Goal: Information Seeking & Learning: Learn about a topic

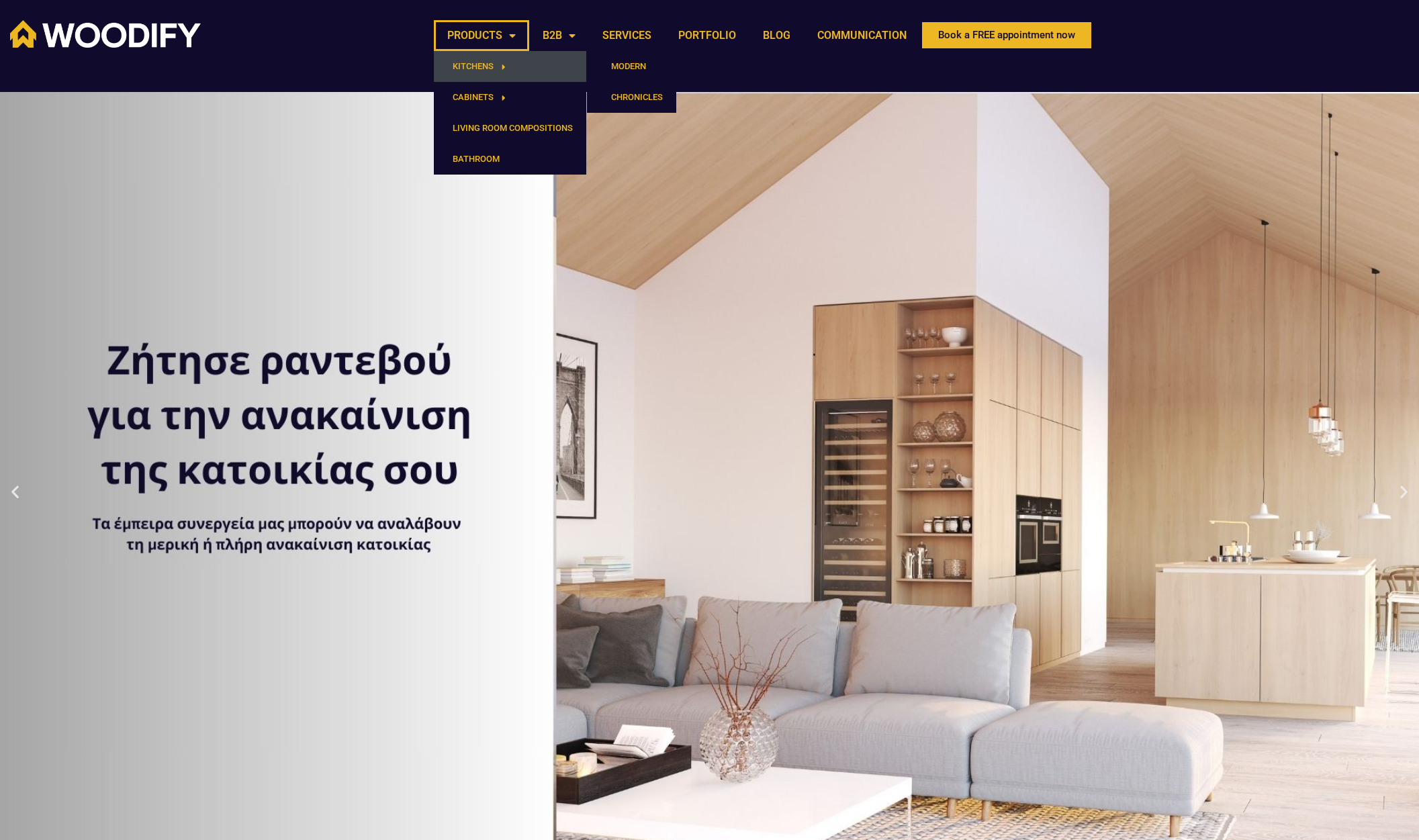
click at [477, 70] on font "KITCHENS" at bounding box center [473, 66] width 41 height 10
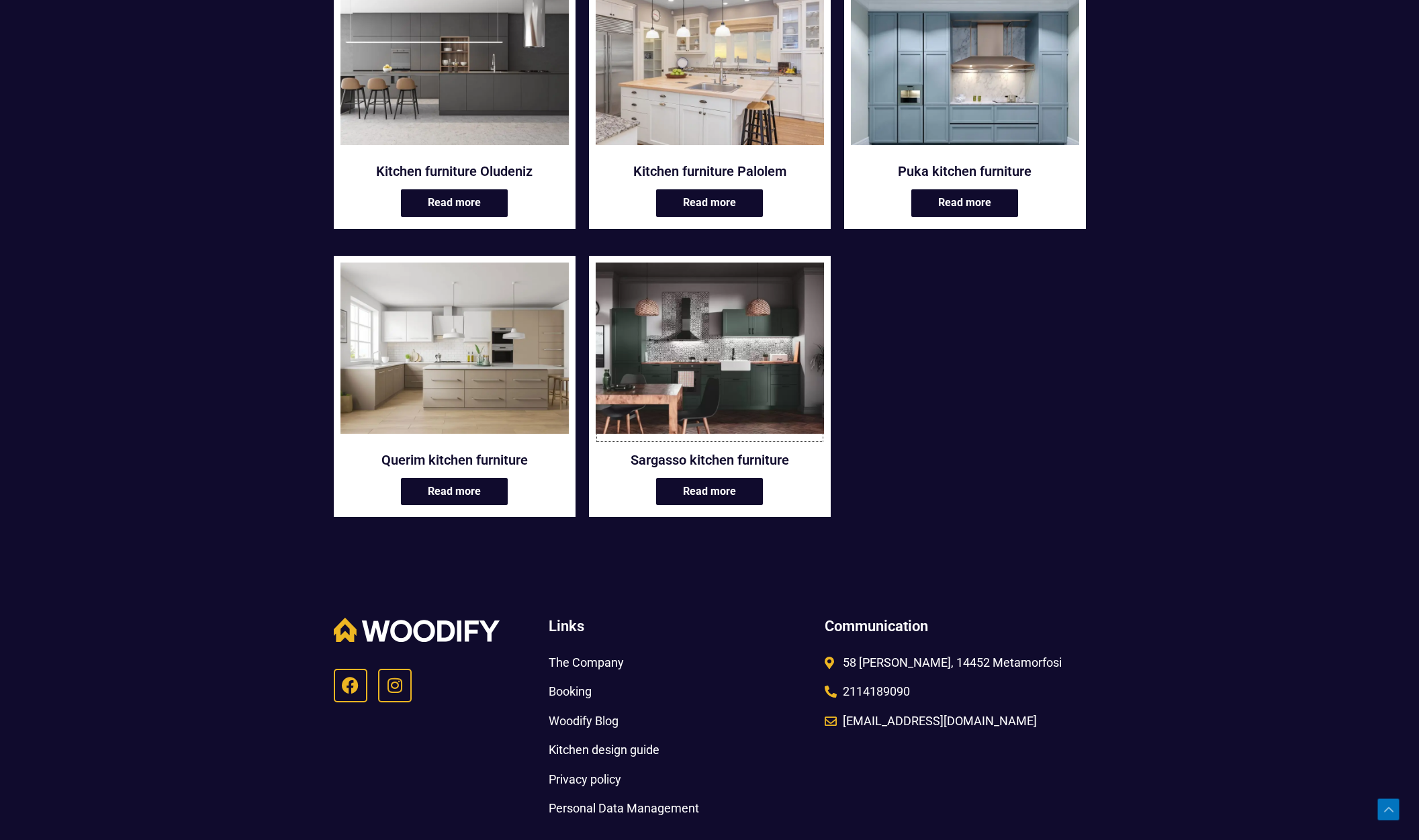
scroll to position [2342, 0]
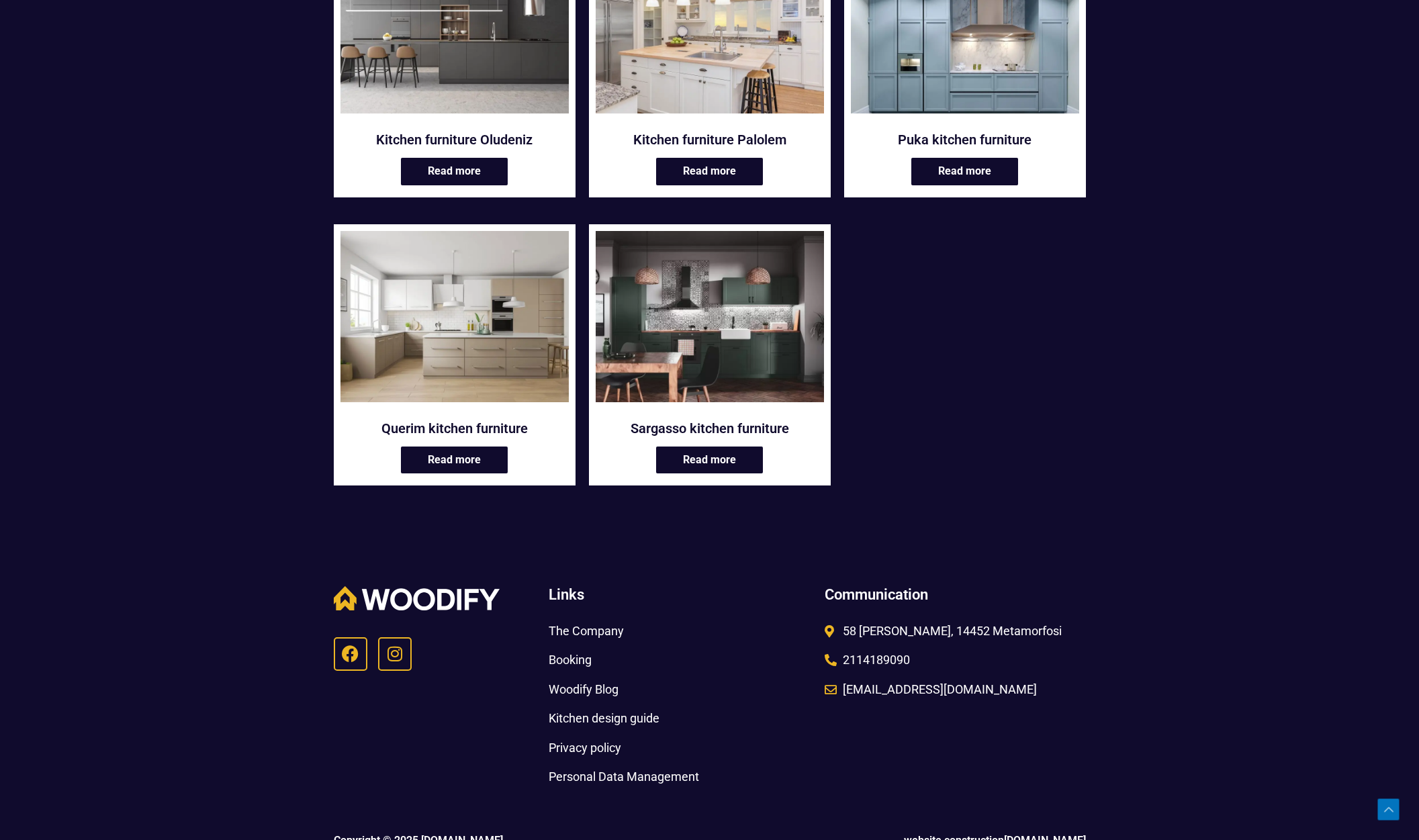
click at [853, 629] on font "58 [PERSON_NAME], 14452 Metamorfosi" at bounding box center [952, 630] width 219 height 14
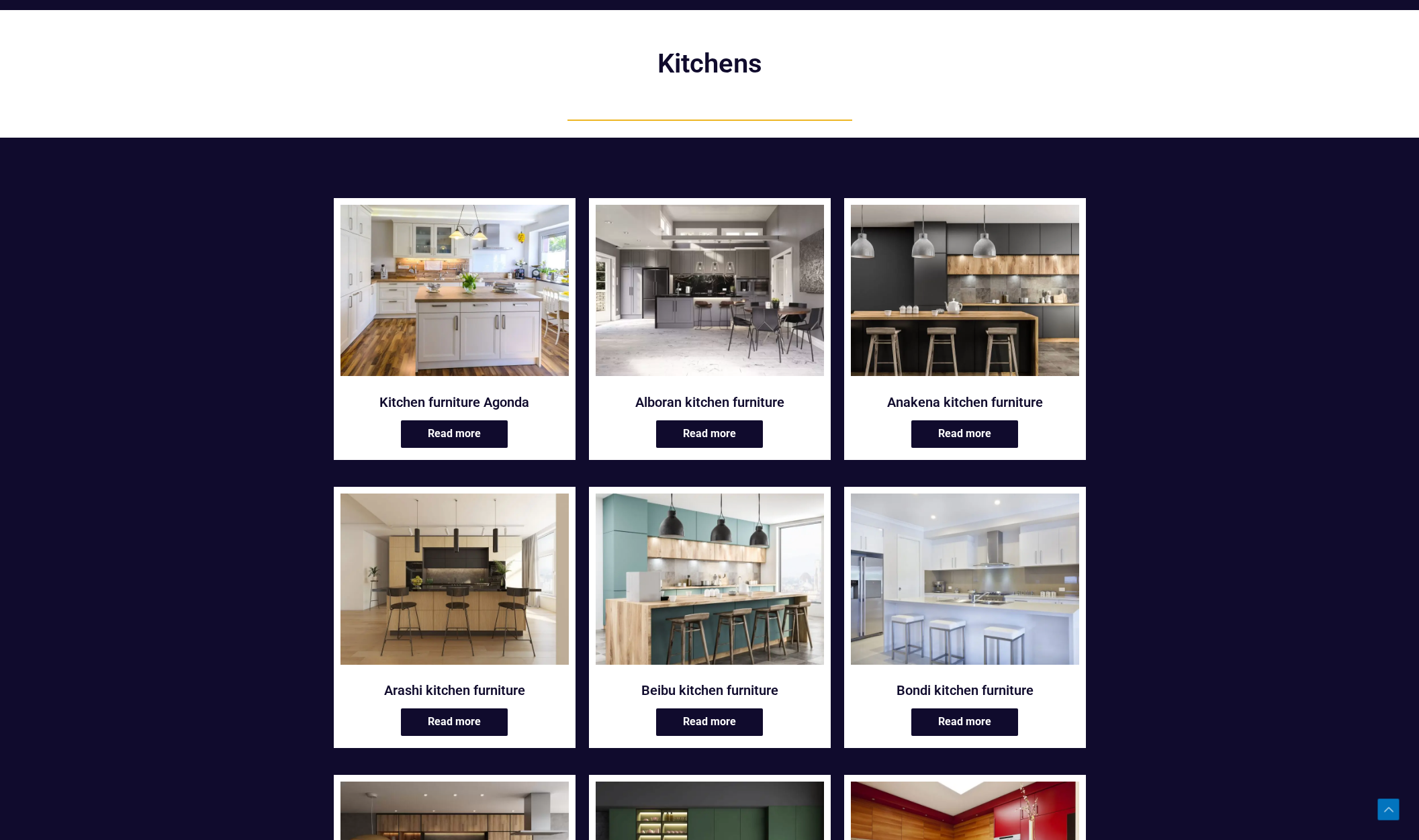
scroll to position [0, 0]
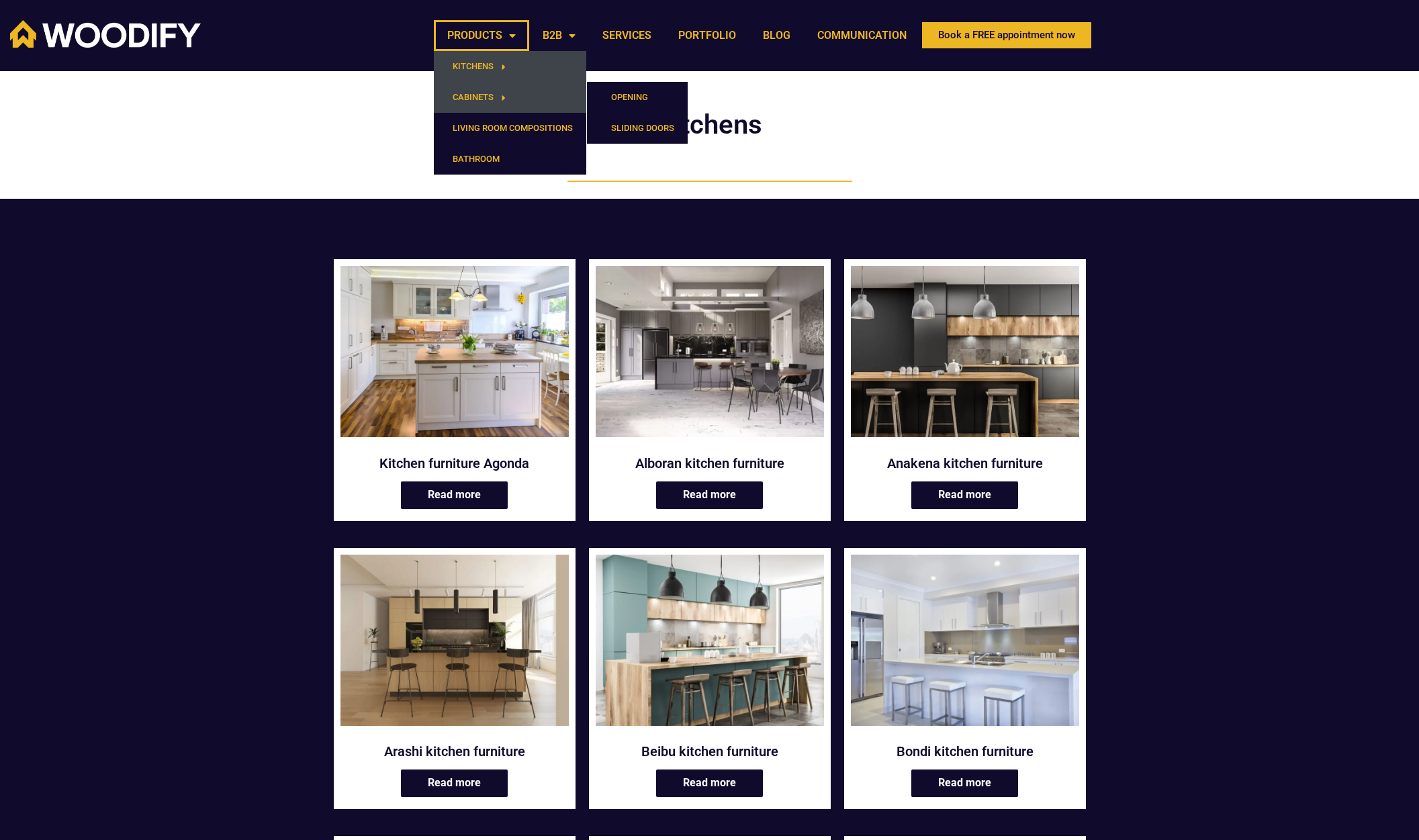
click at [463, 90] on font "CABINETS" at bounding box center [473, 96] width 41 height 13
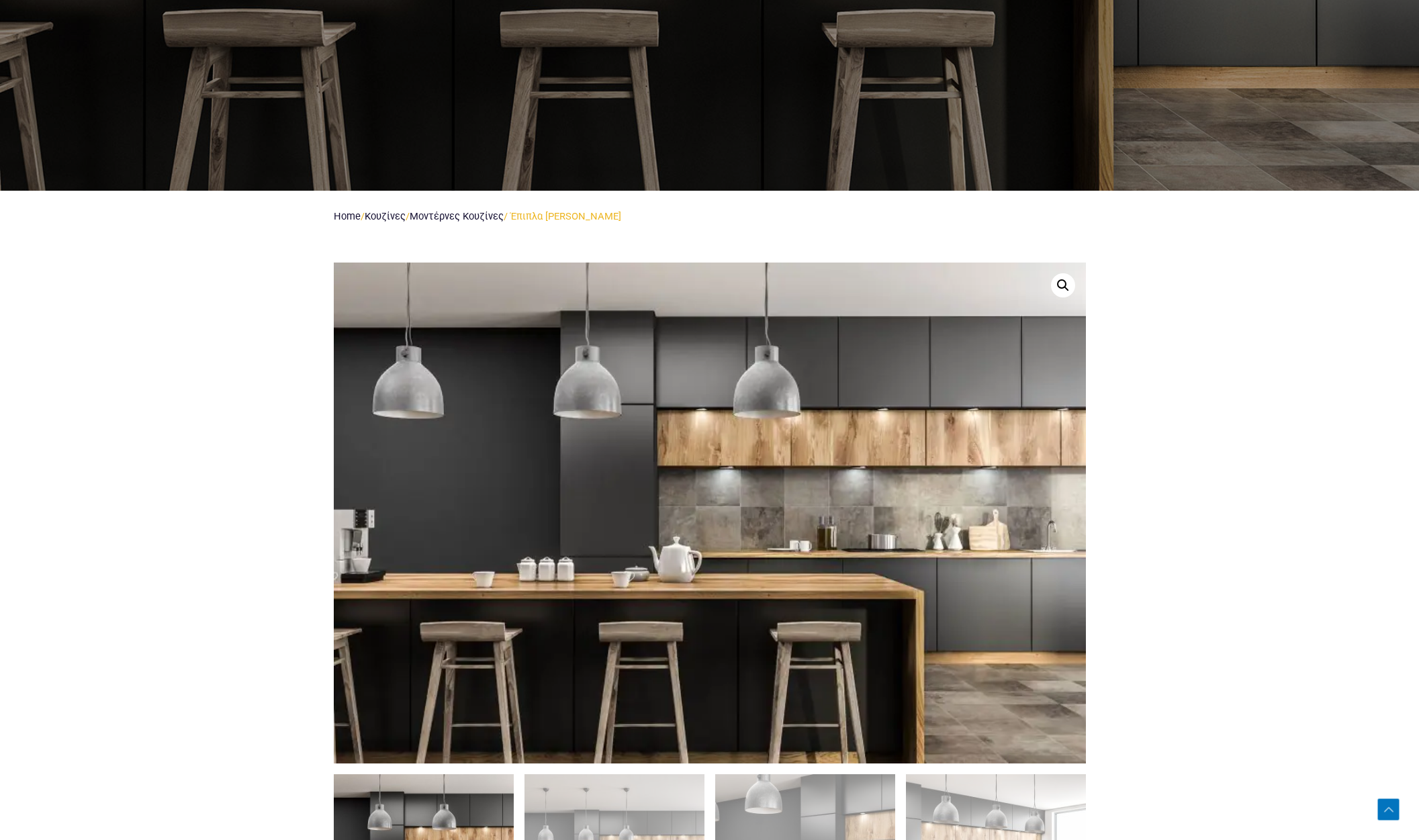
scroll to position [671, 0]
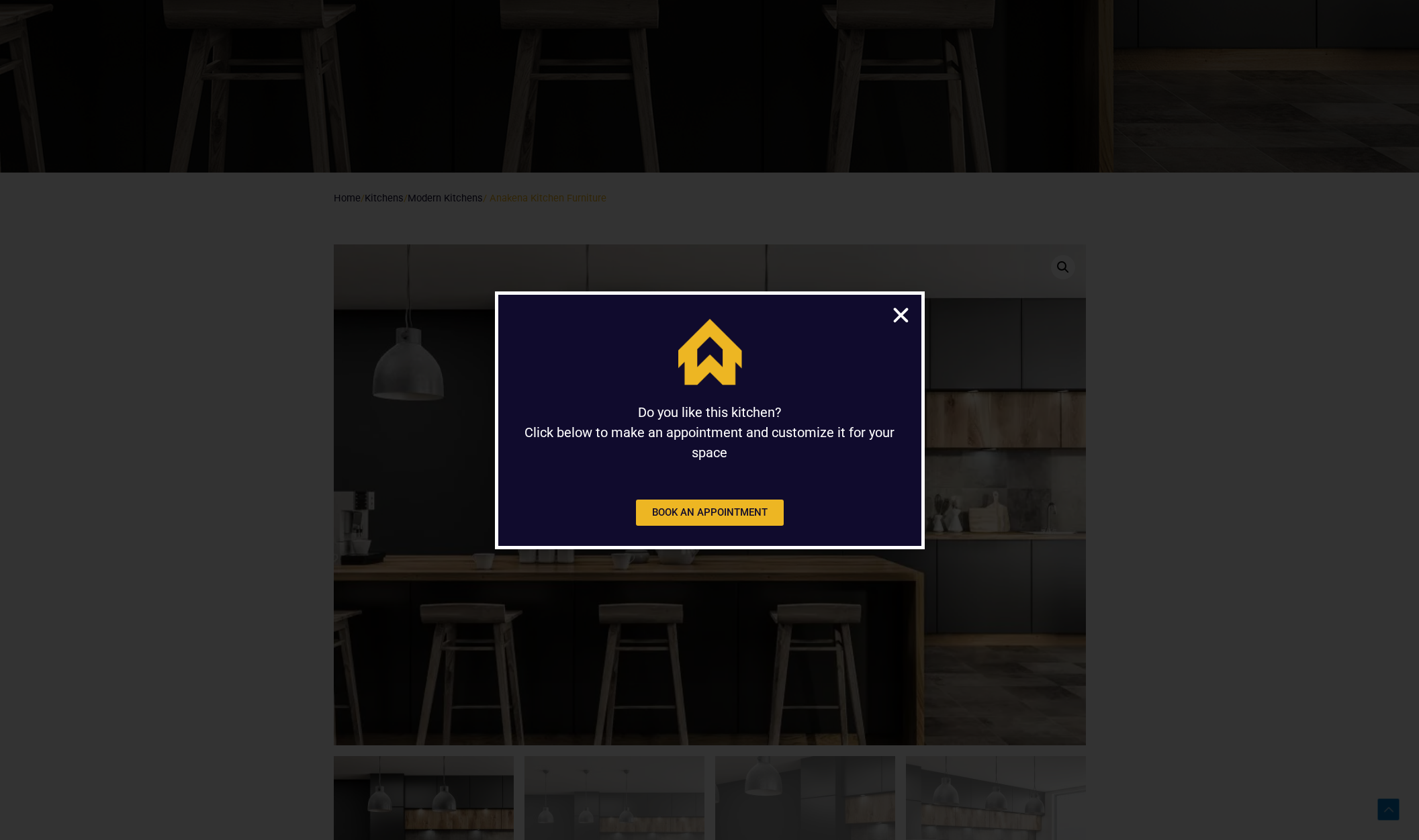
click at [903, 310] on icon "Close" at bounding box center [900, 315] width 21 height 21
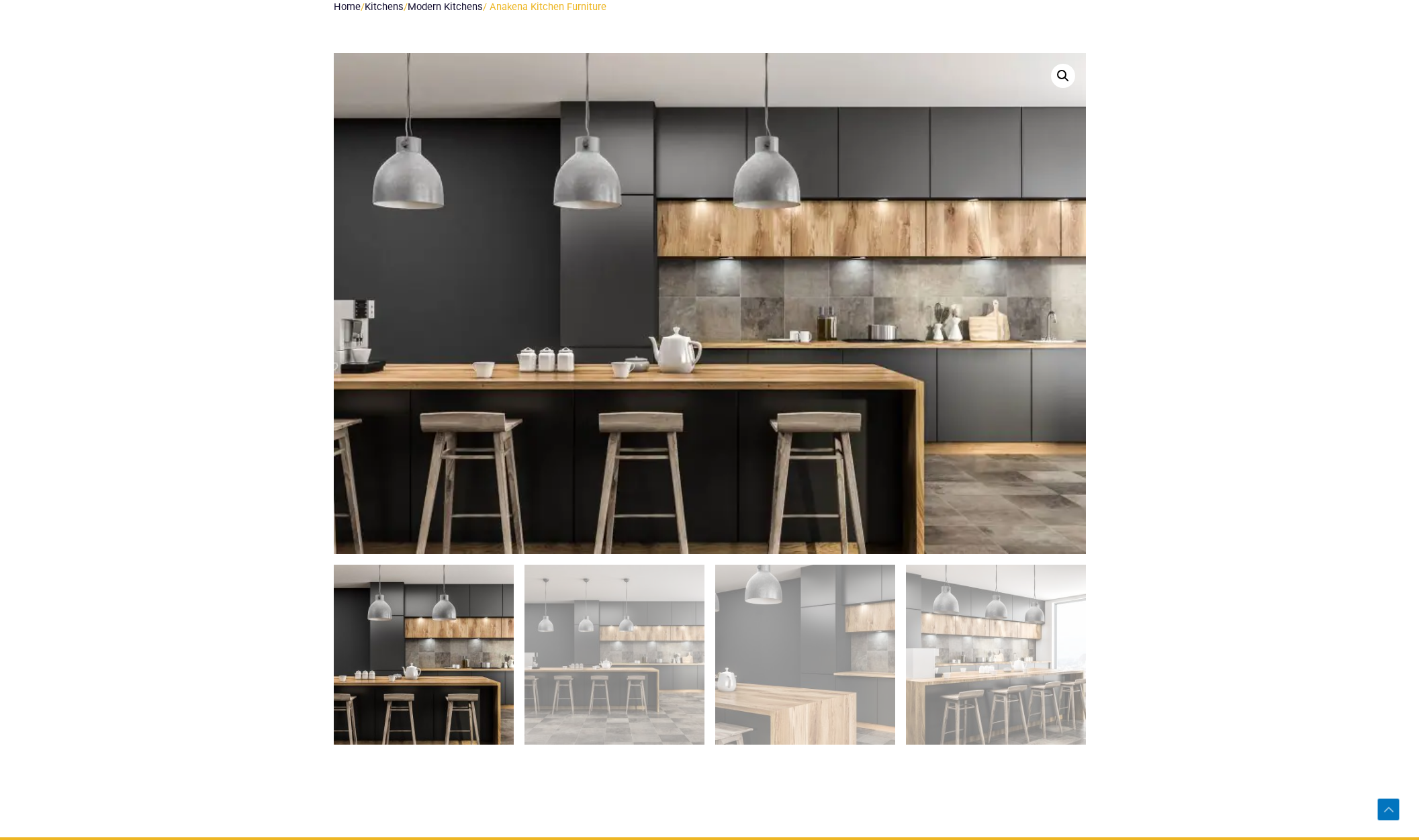
scroll to position [828, 0]
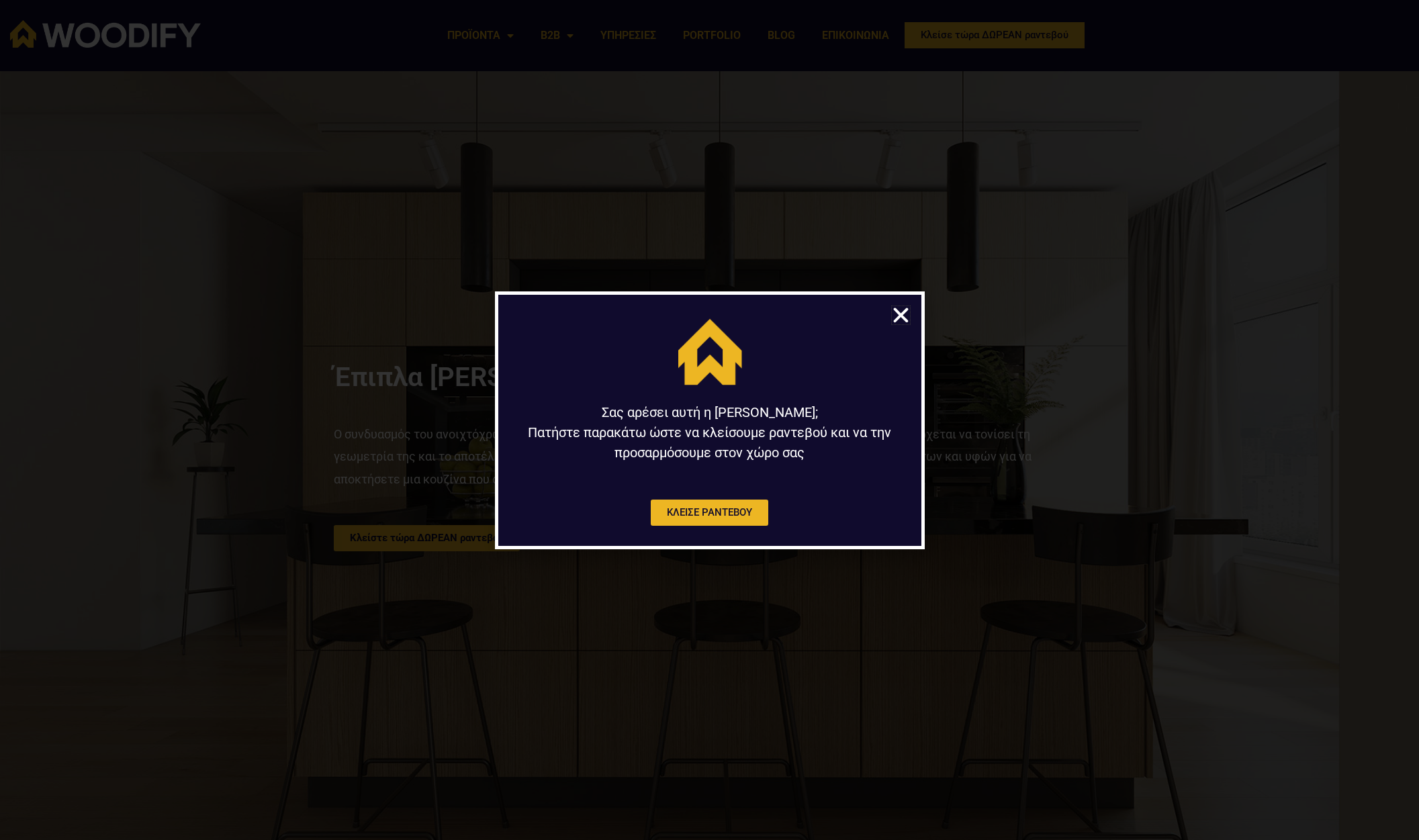
click at [904, 318] on icon "Close" at bounding box center [900, 315] width 21 height 21
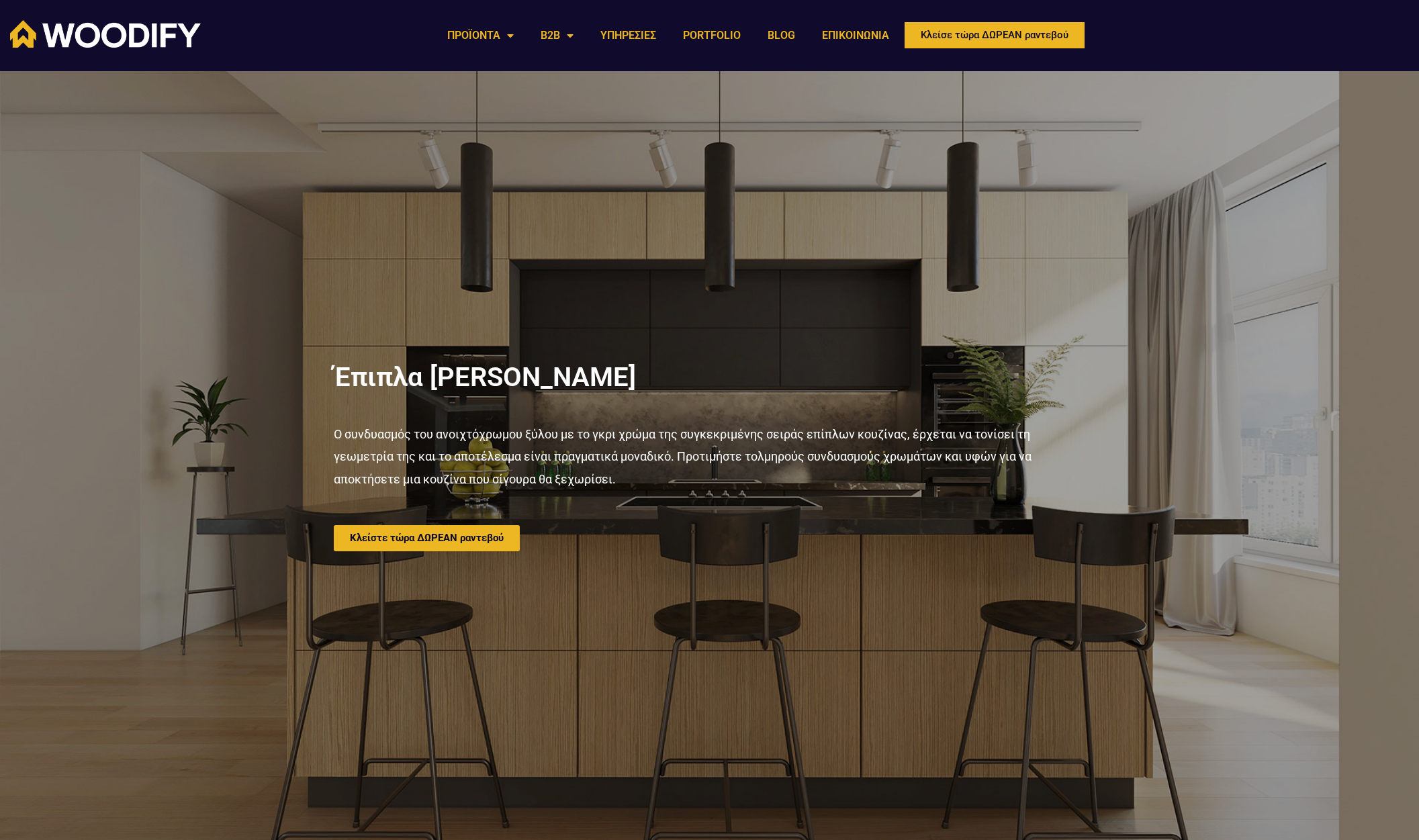
click at [1271, 319] on div at bounding box center [709, 457] width 1419 height 773
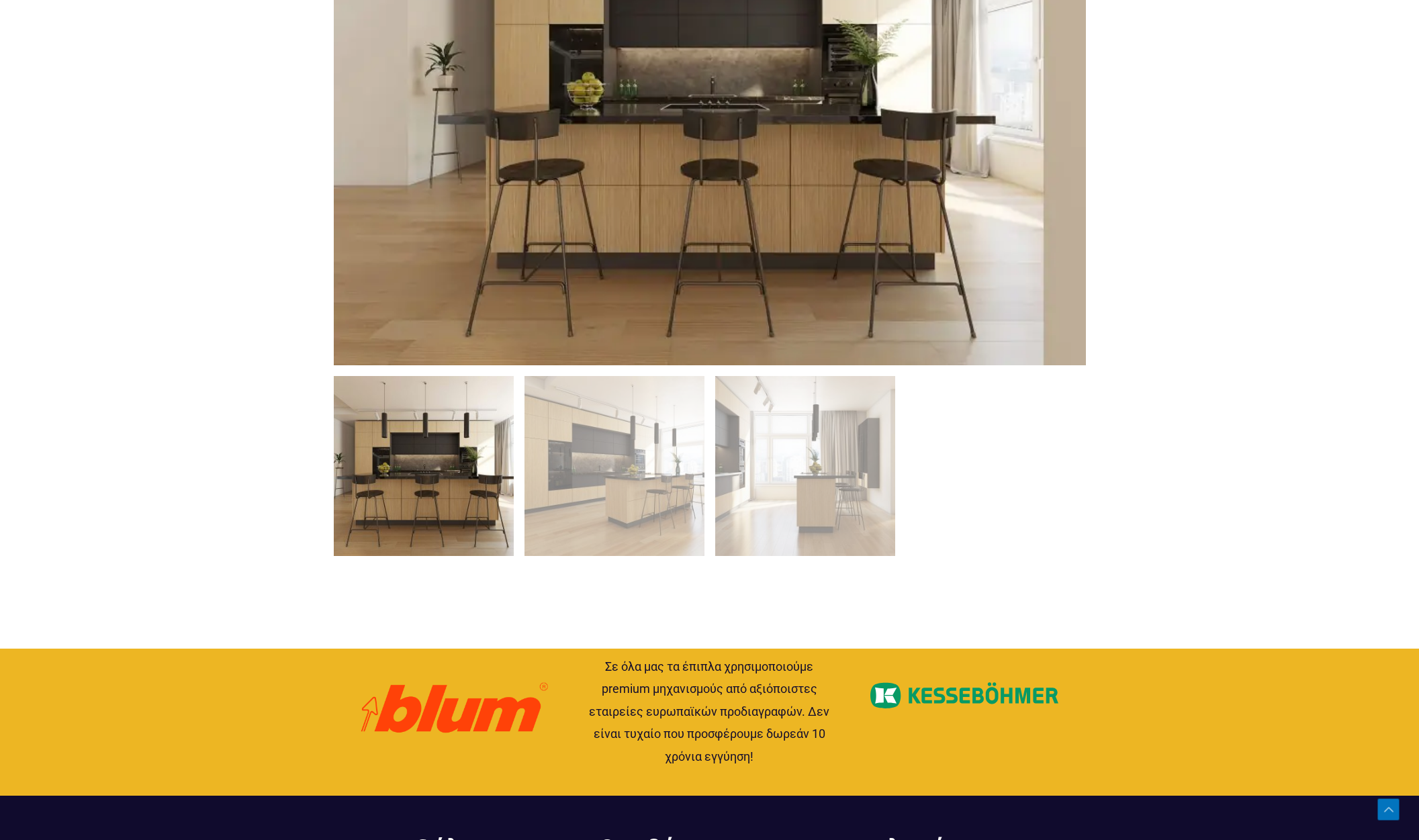
scroll to position [1141, 0]
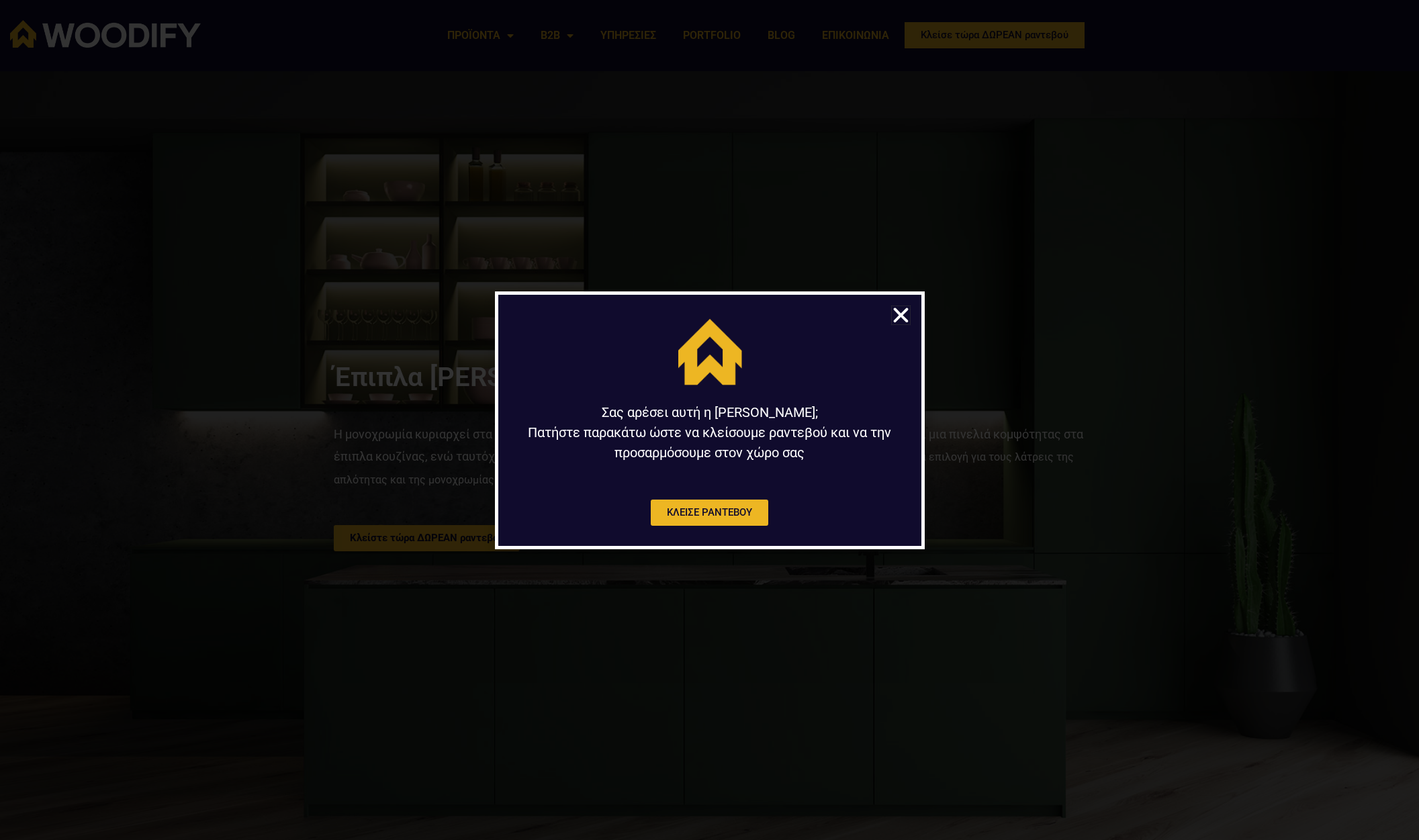
drag, startPoint x: 903, startPoint y: 314, endPoint x: 909, endPoint y: 311, distance: 6.7
click at [903, 314] on icon "Close" at bounding box center [900, 315] width 21 height 21
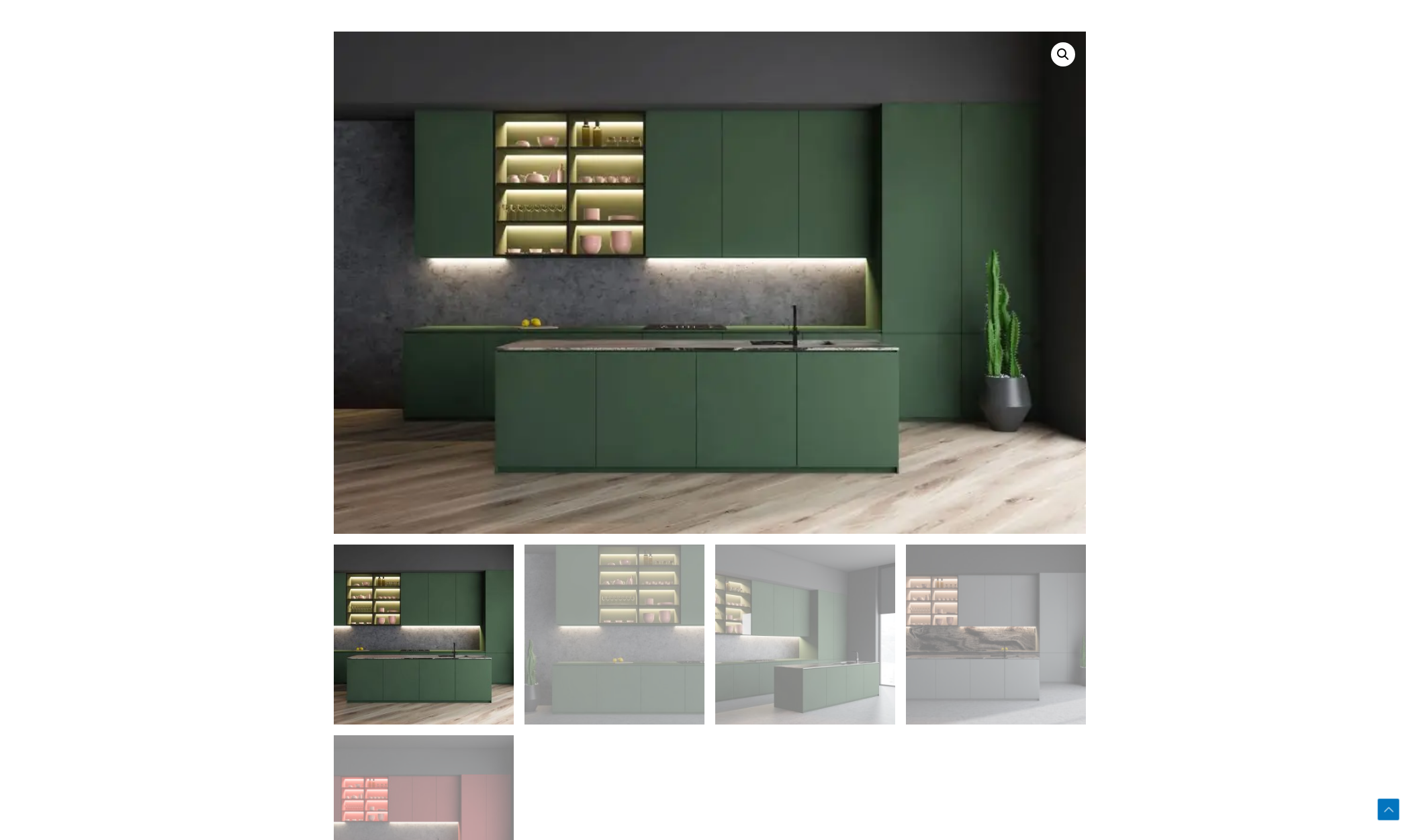
scroll to position [872, 0]
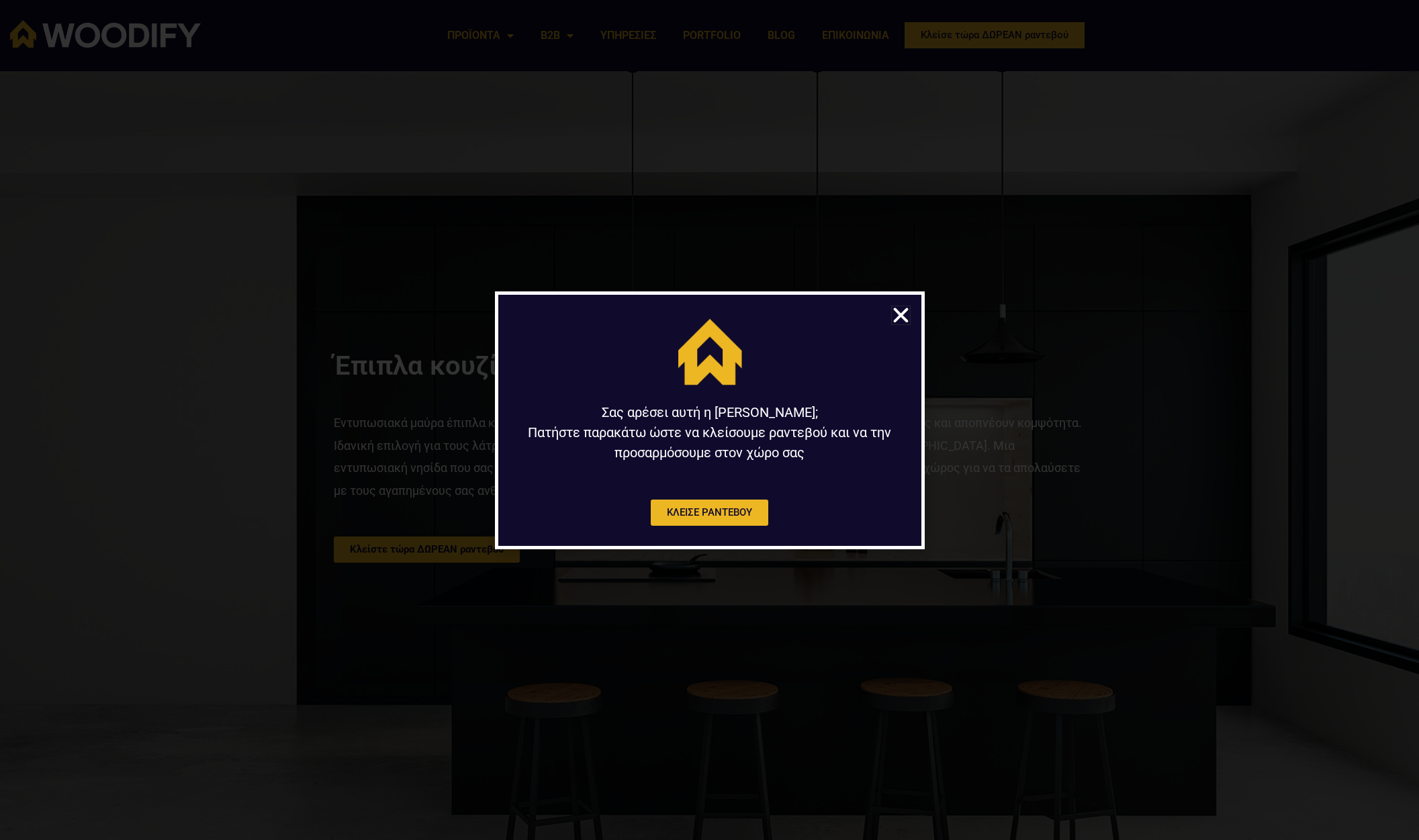
click at [897, 313] on icon "Close" at bounding box center [900, 315] width 21 height 21
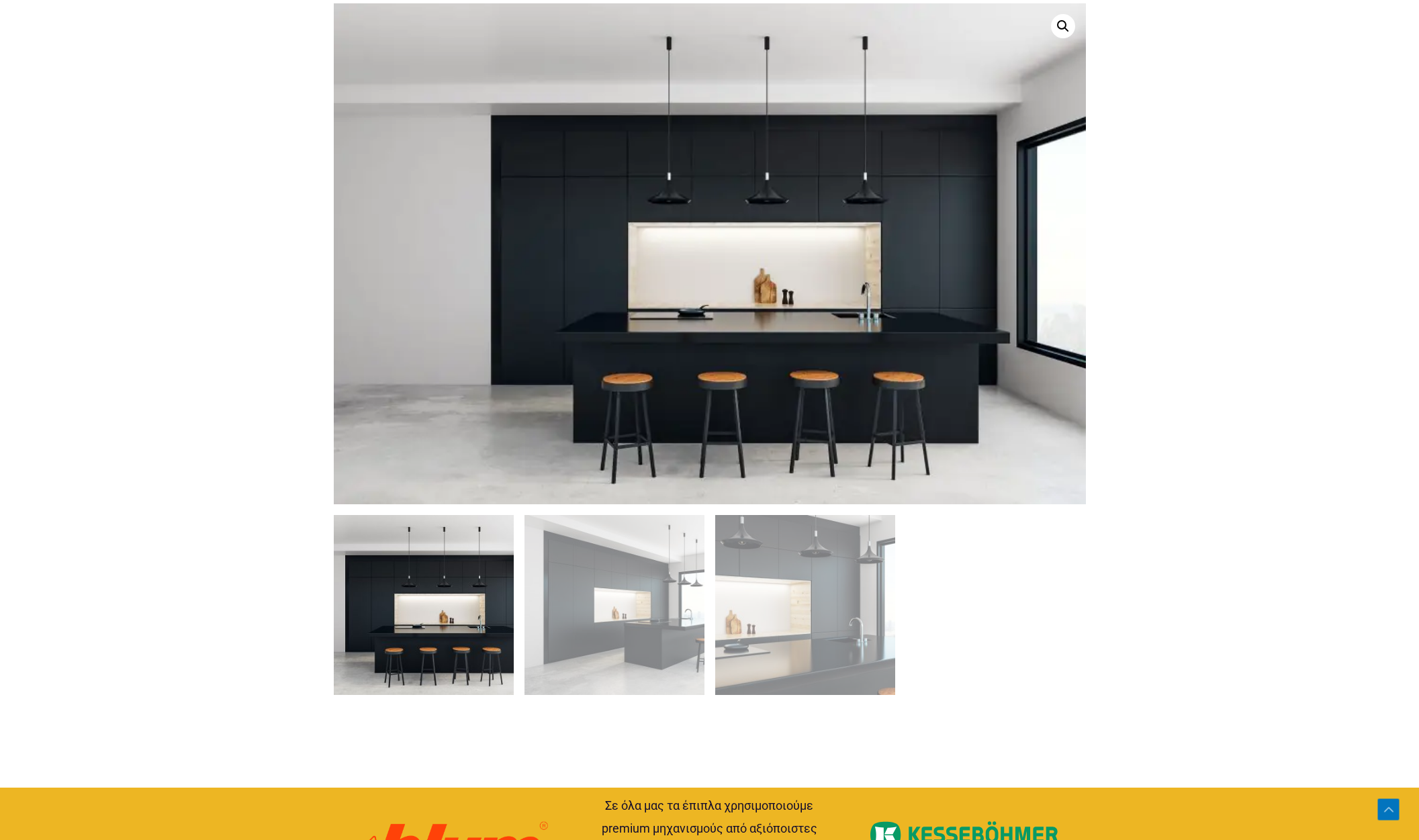
scroll to position [918, 0]
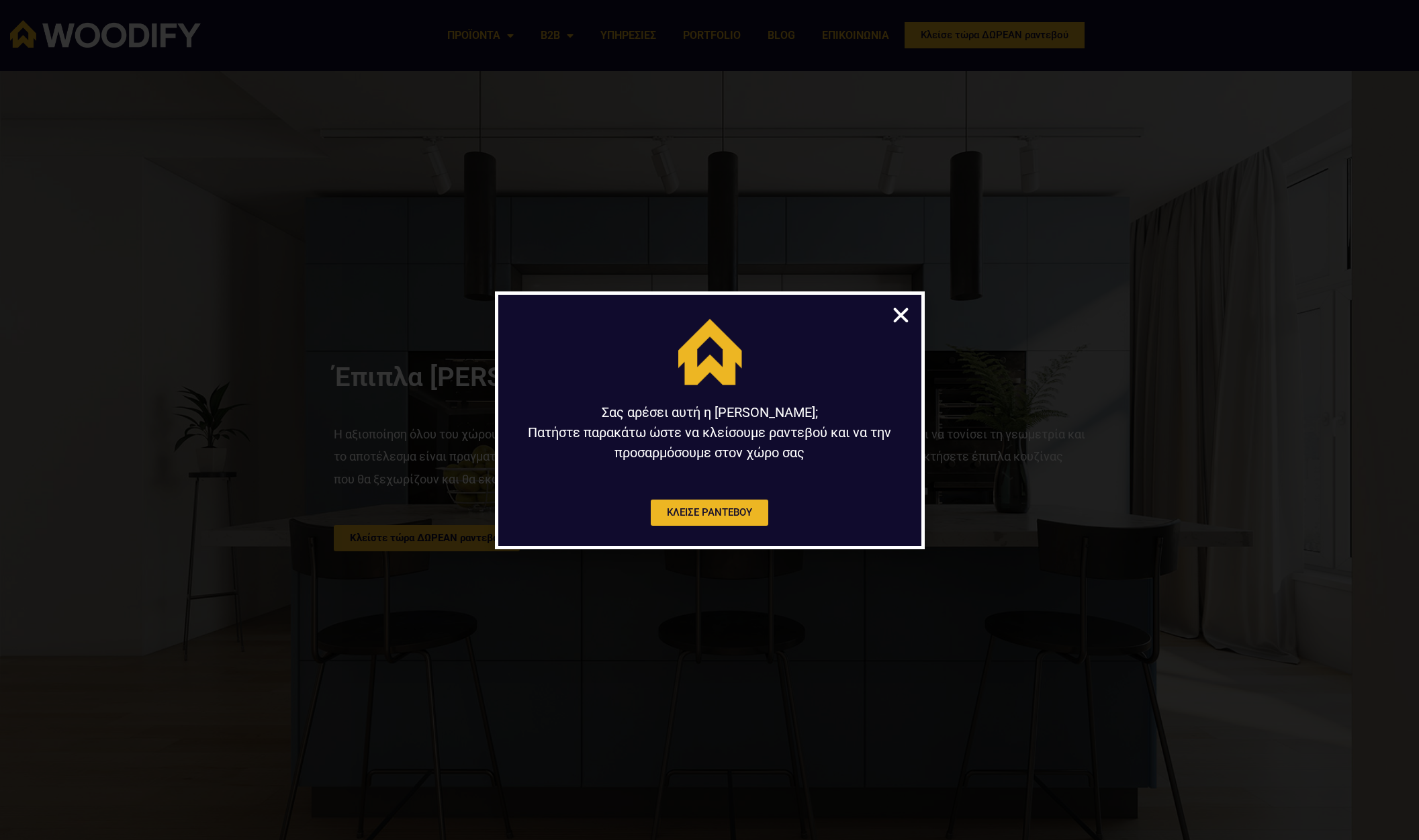
click at [903, 309] on icon "Close" at bounding box center [900, 315] width 21 height 21
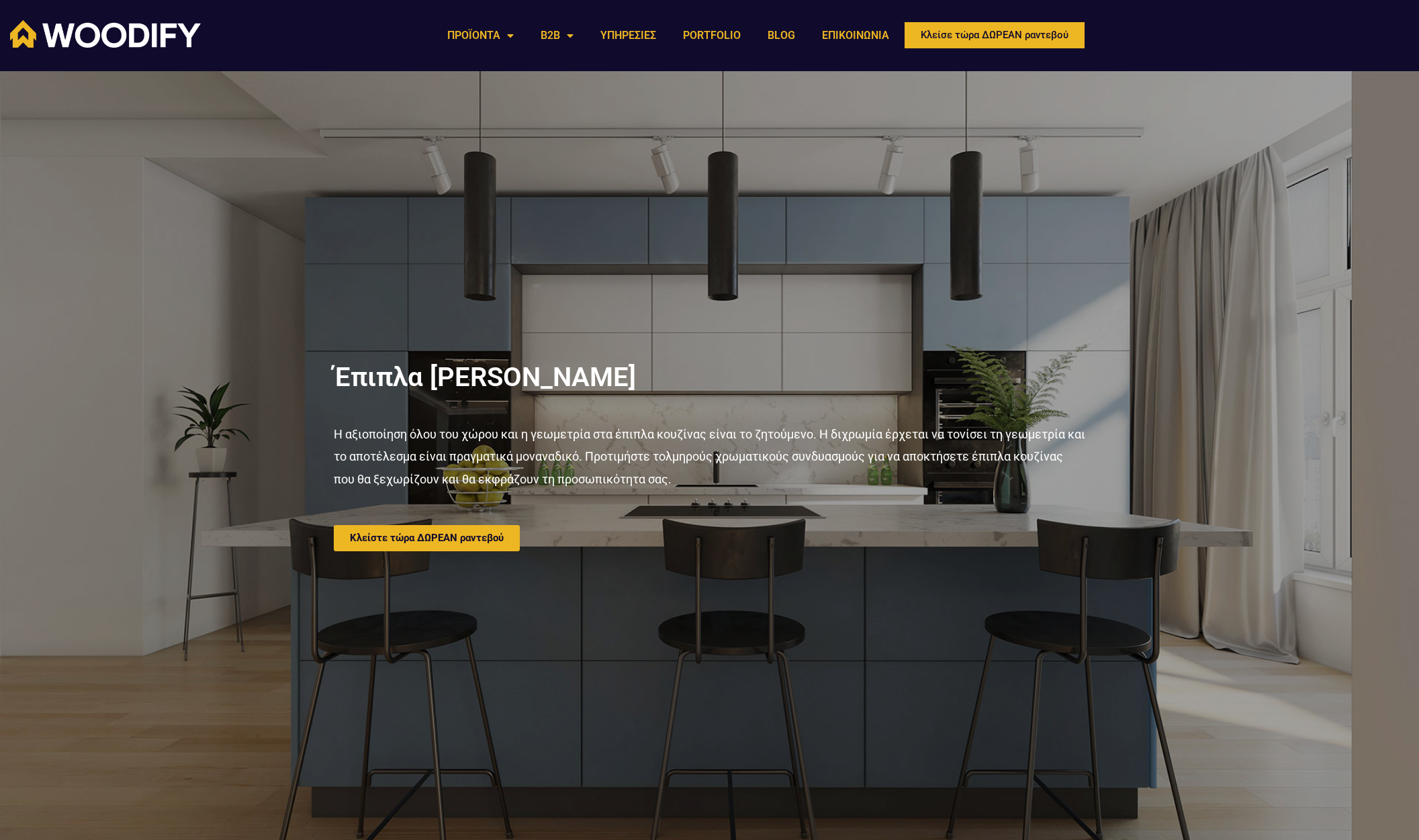
click at [1241, 295] on div at bounding box center [709, 457] width 1419 height 773
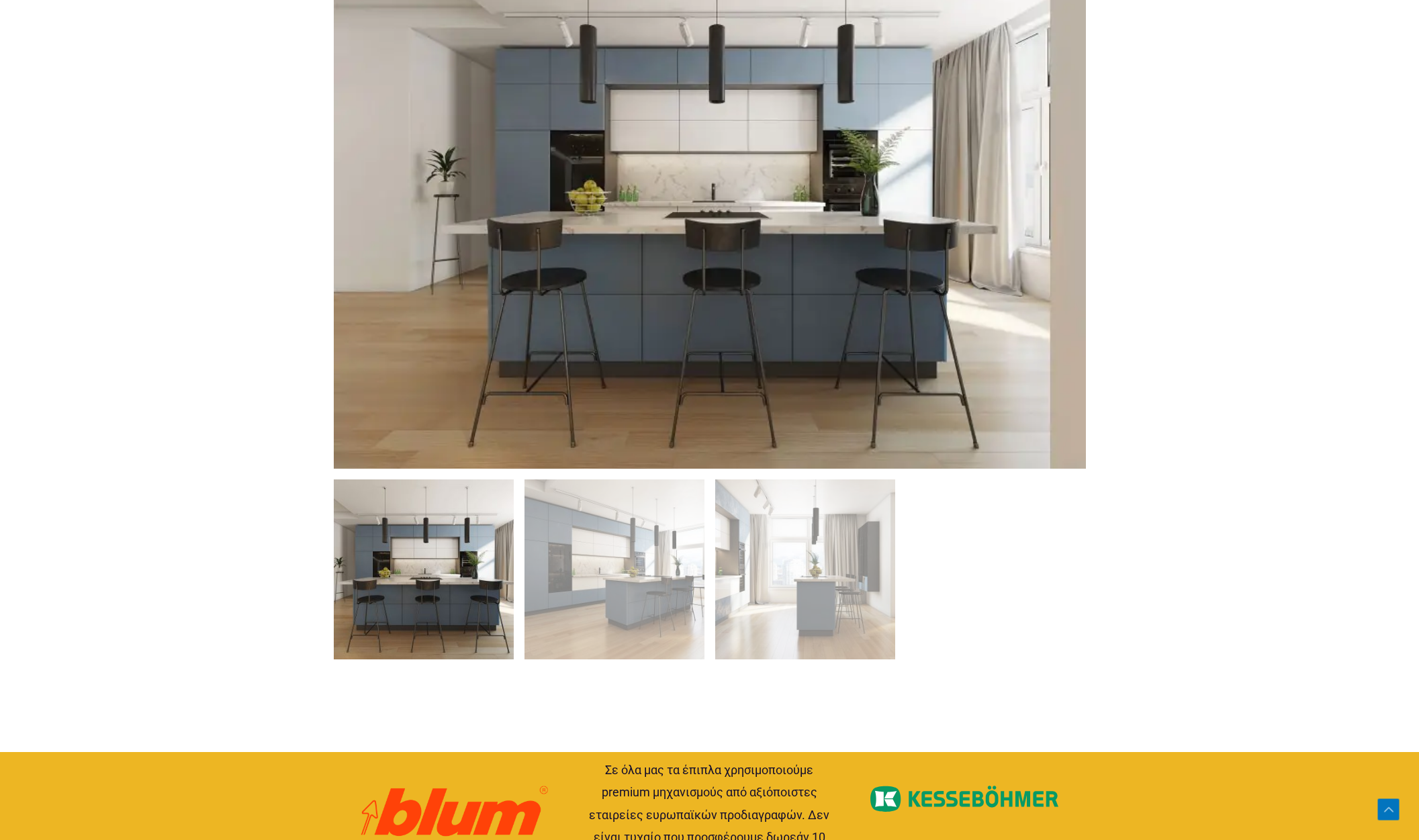
scroll to position [1029, 0]
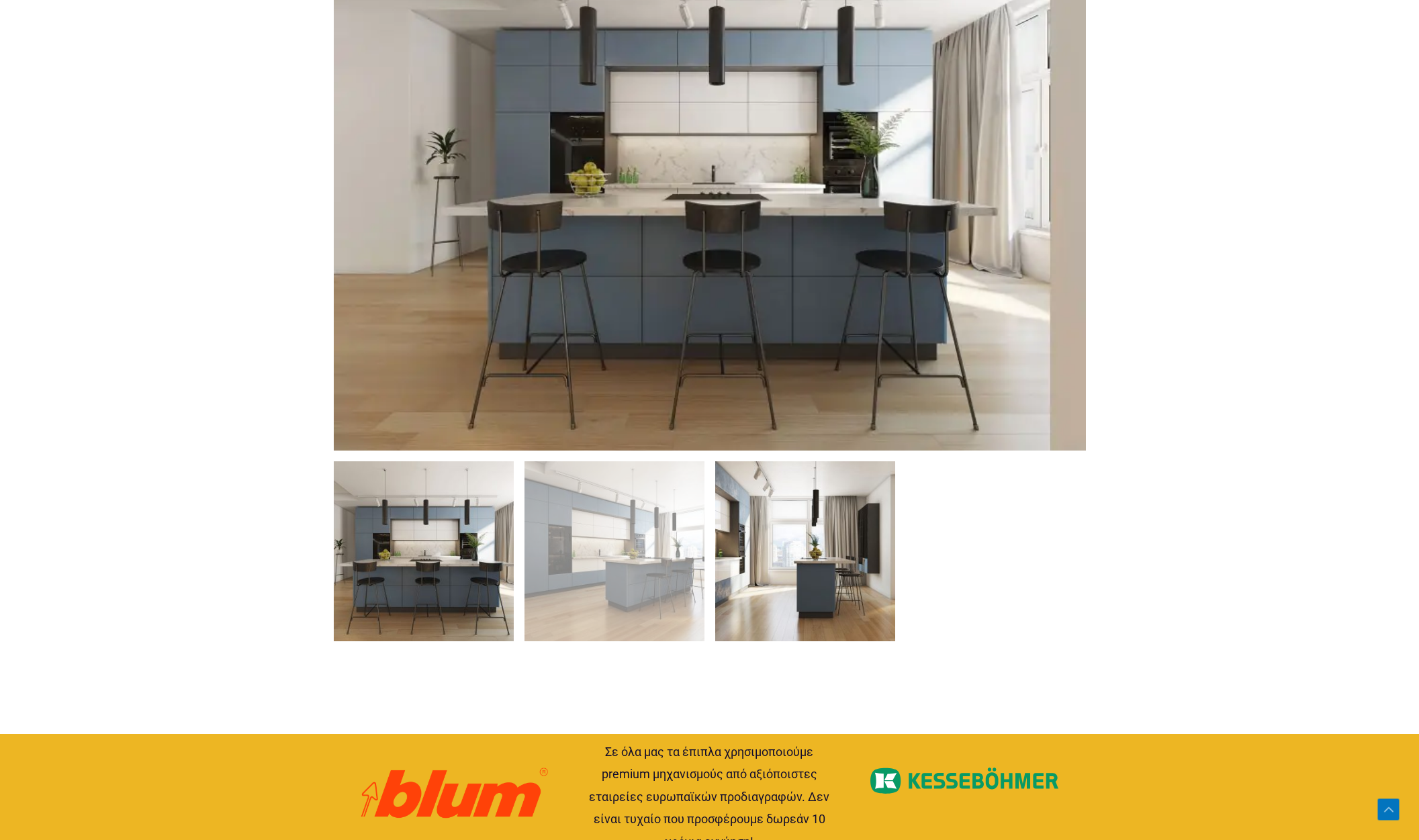
click at [823, 556] on img at bounding box center [805, 551] width 180 height 180
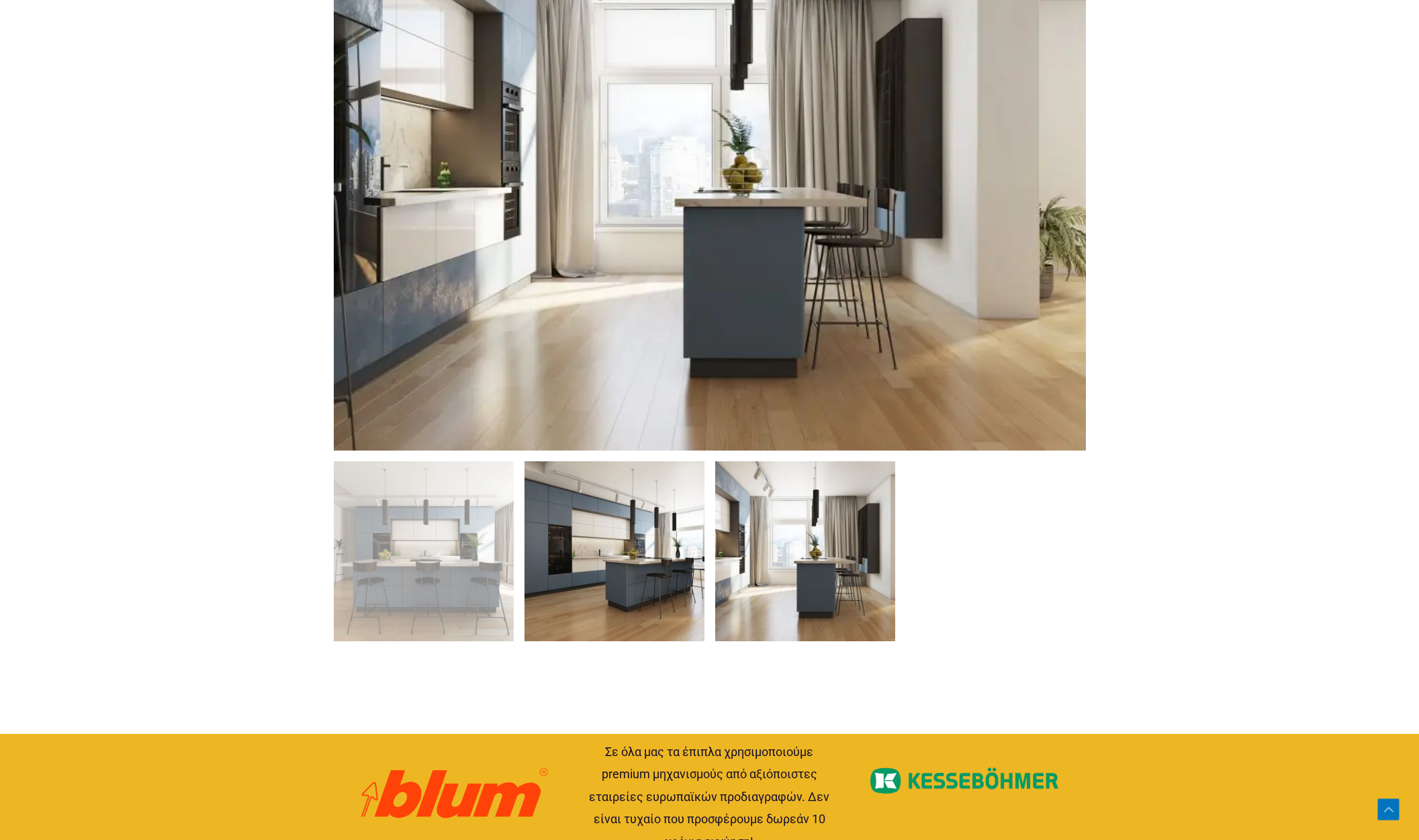
click at [623, 603] on img at bounding box center [614, 551] width 180 height 180
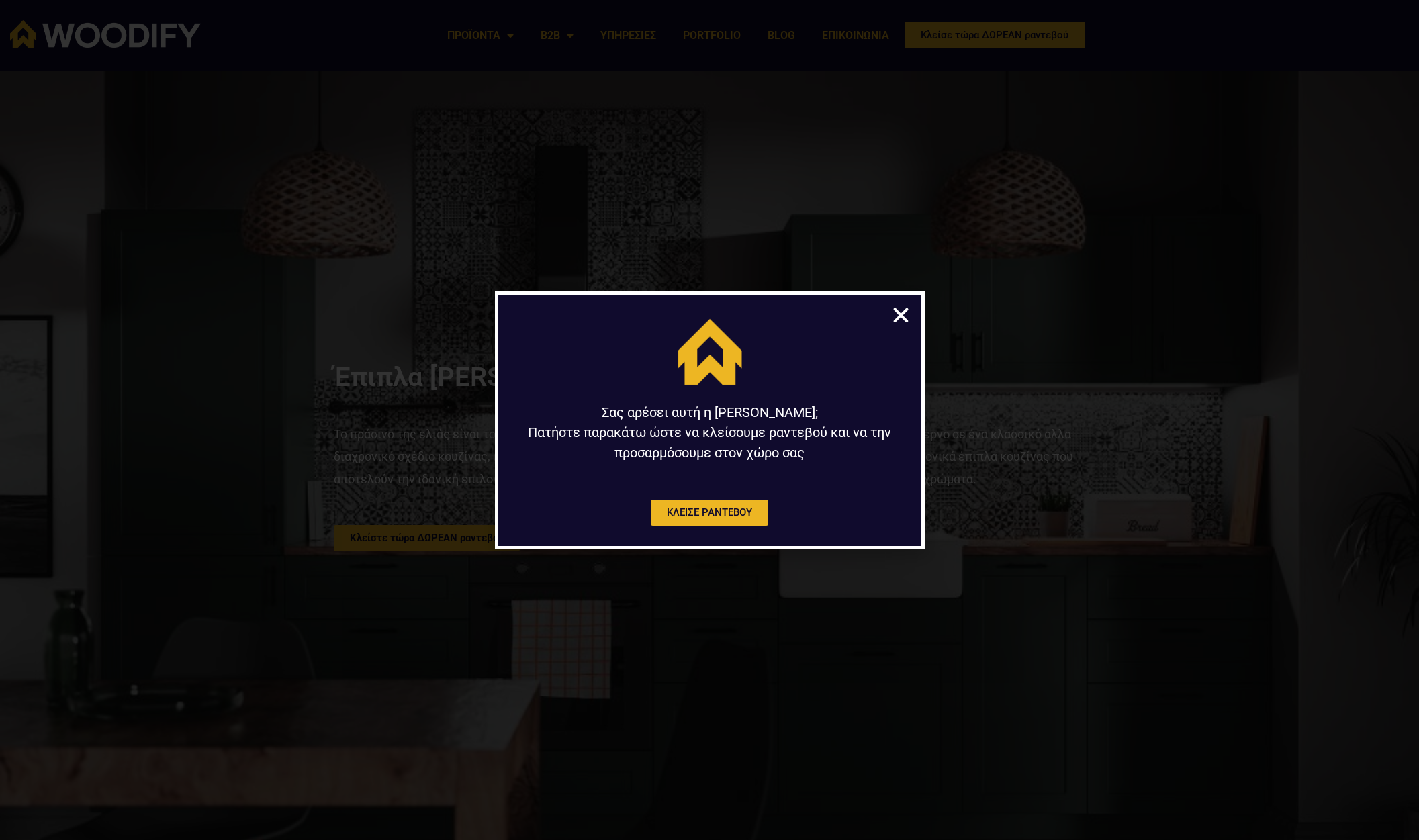
click at [900, 315] on icon "Close" at bounding box center [900, 315] width 21 height 21
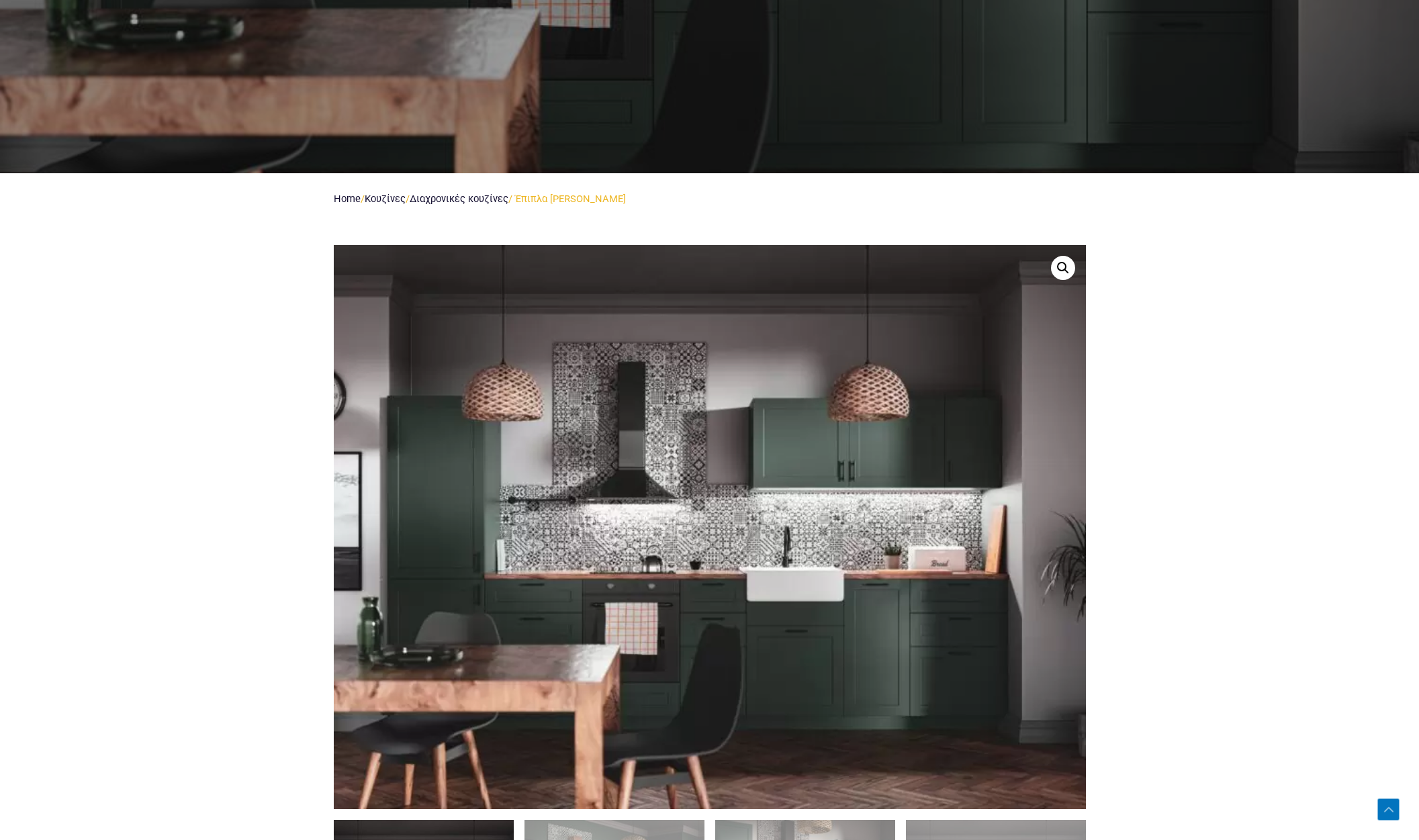
scroll to position [693, 0]
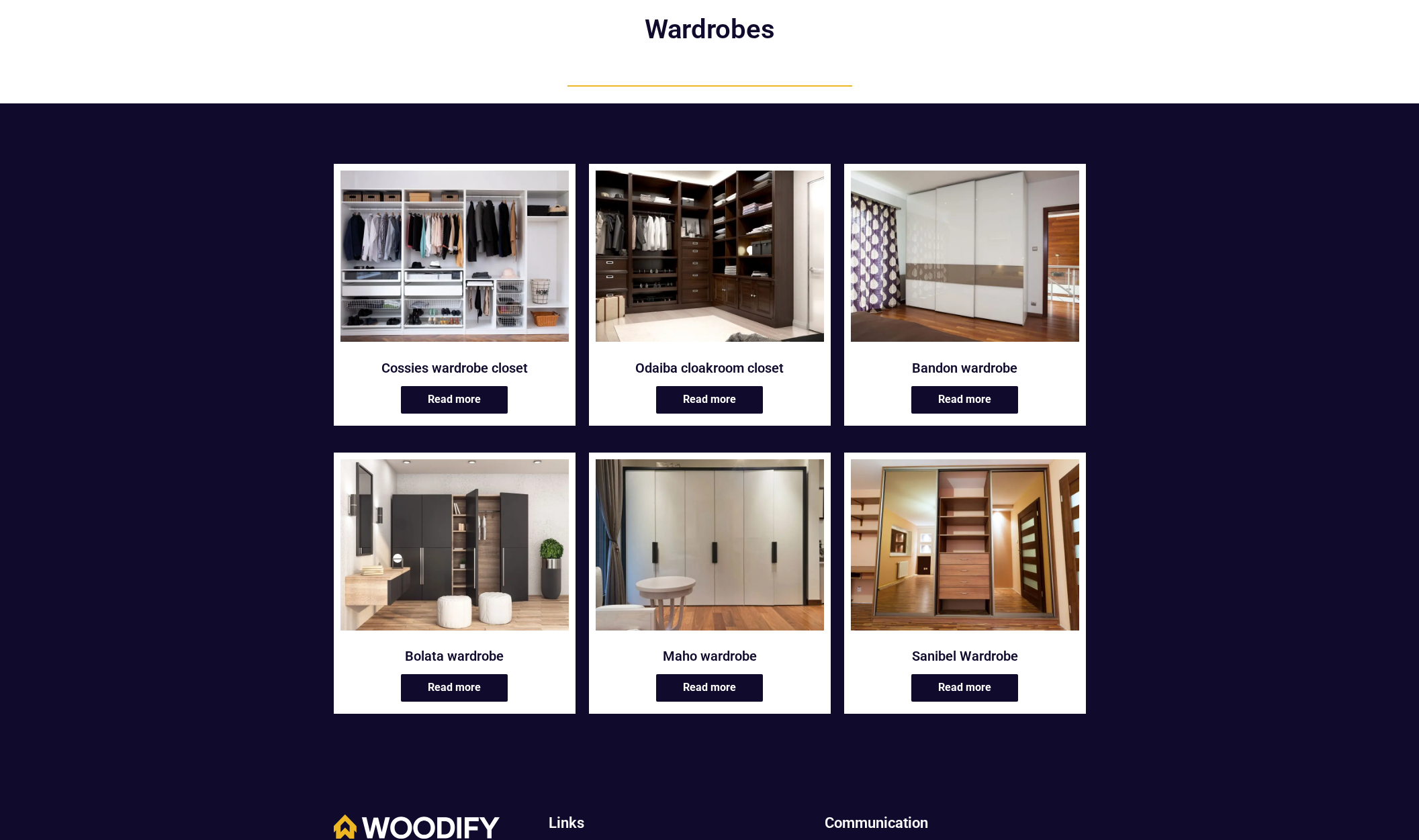
scroll to position [134, 0]
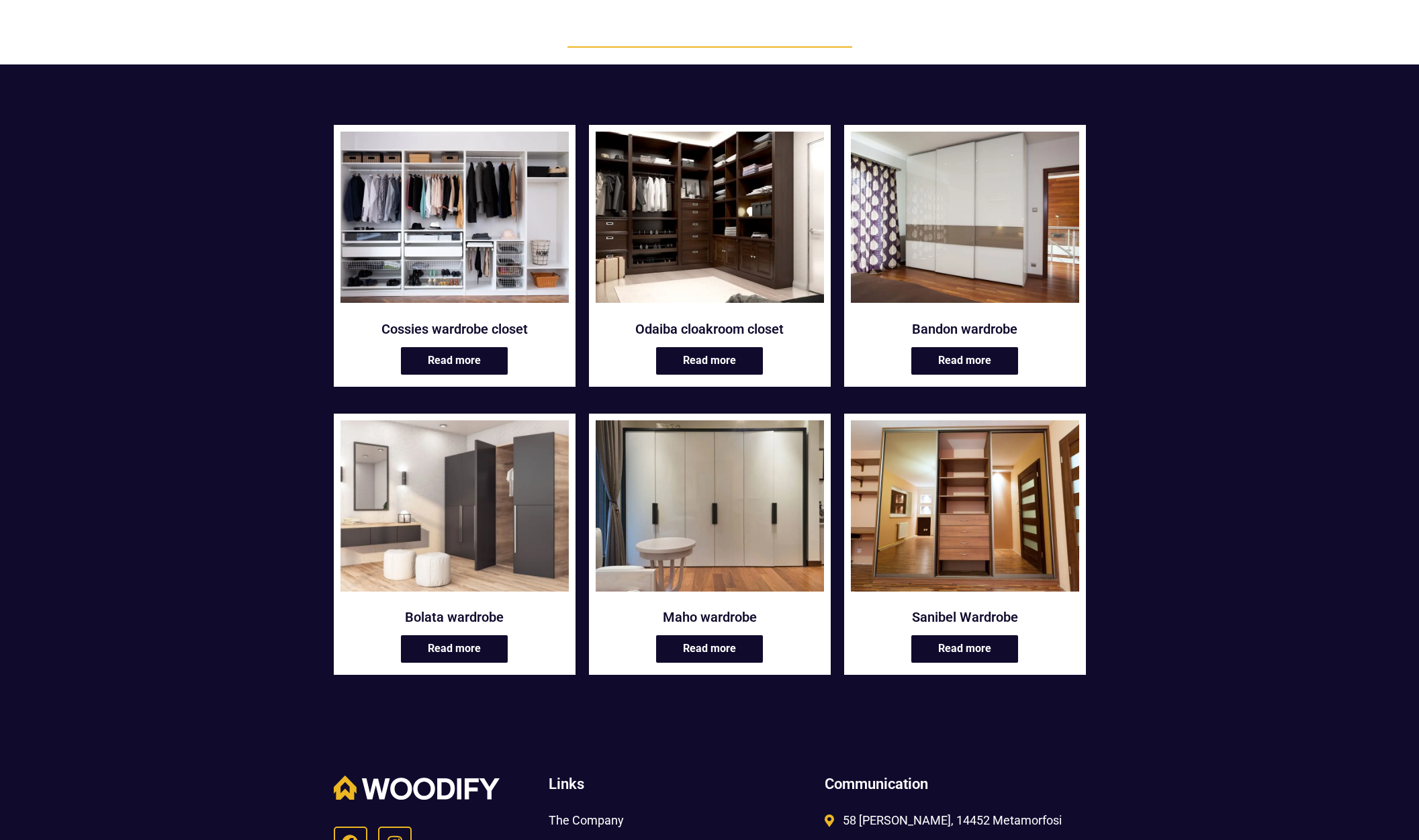
click at [477, 514] on img at bounding box center [454, 506] width 228 height 171
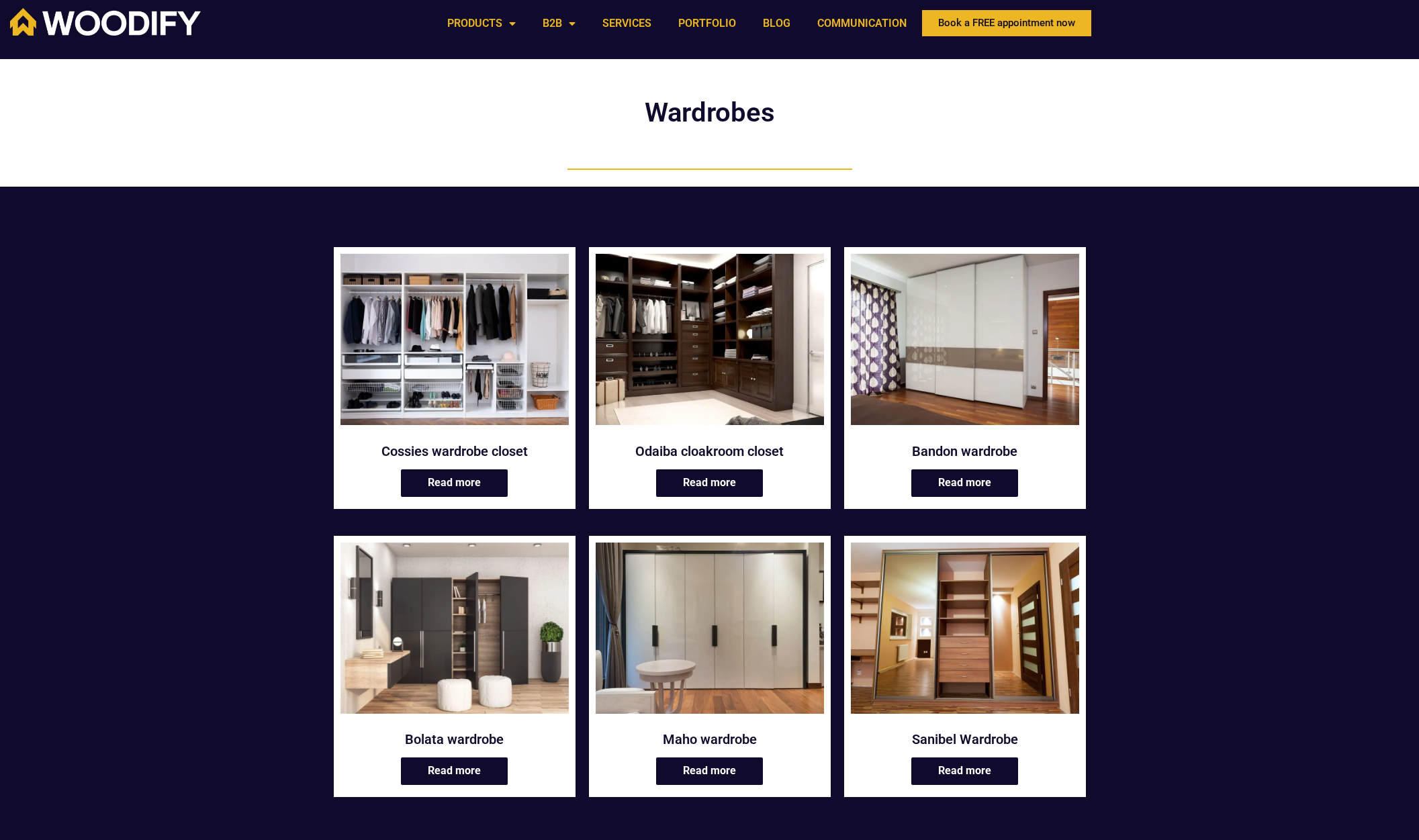
scroll to position [0, 0]
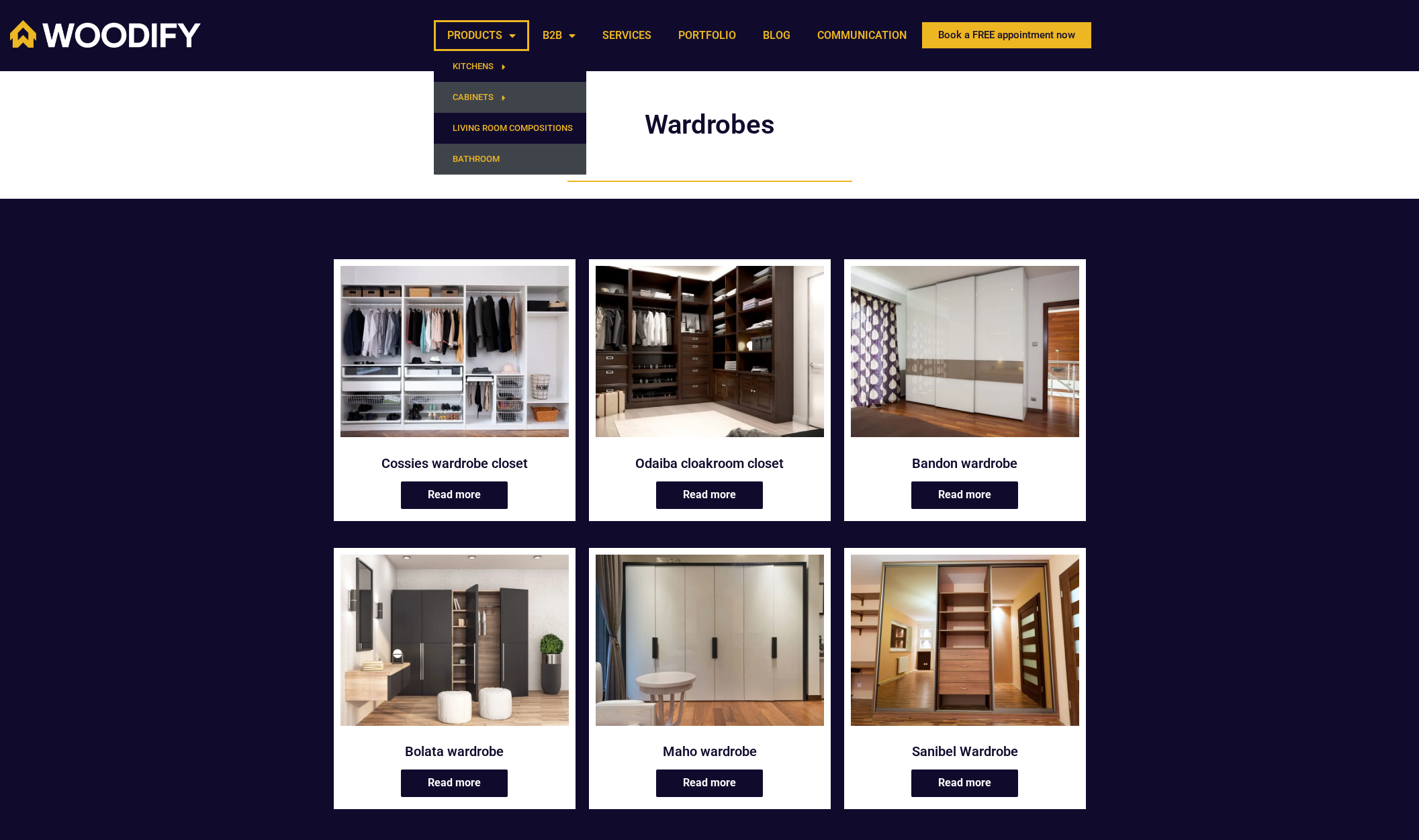
click at [478, 157] on font "BATHROOM" at bounding box center [476, 158] width 47 height 10
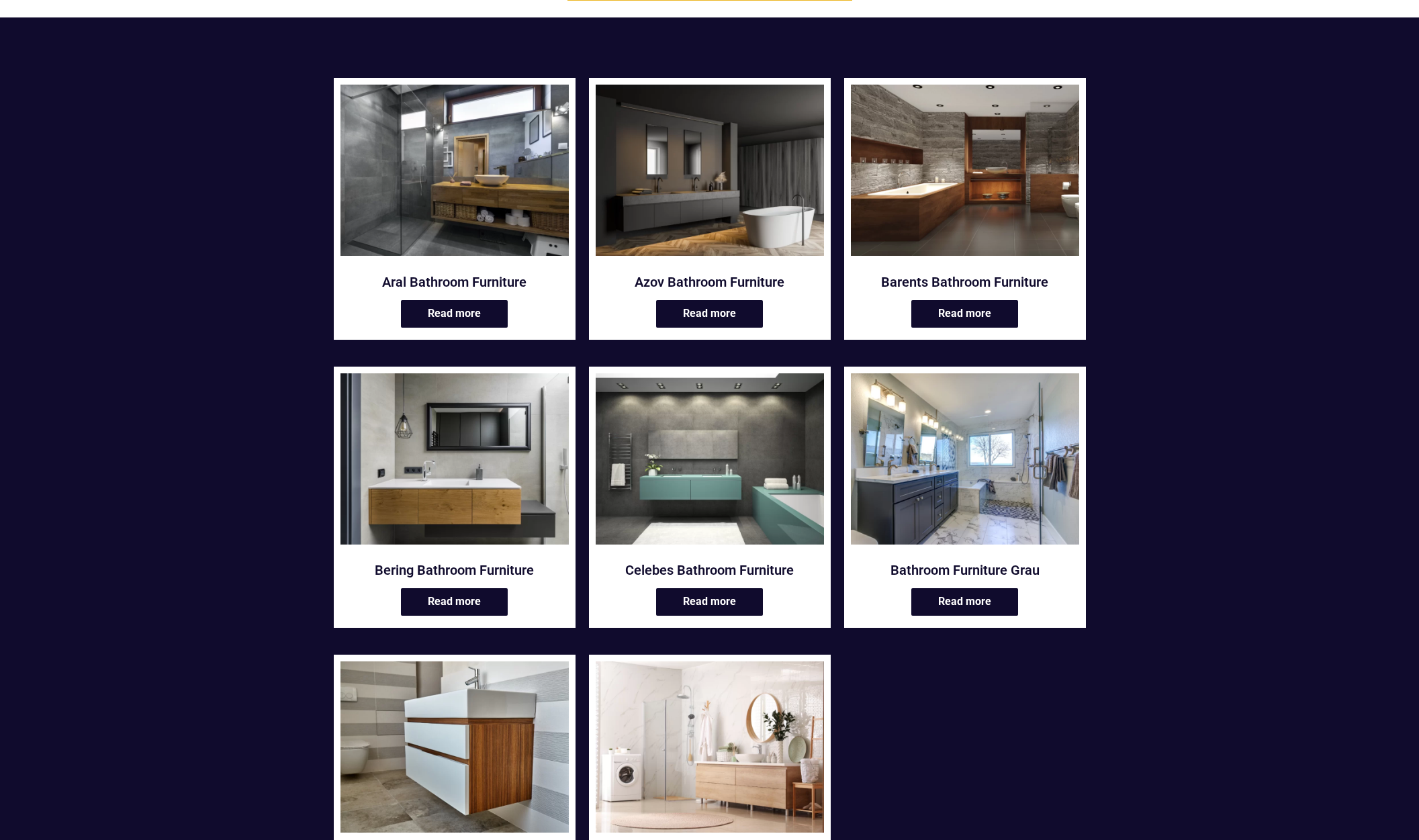
scroll to position [179, 0]
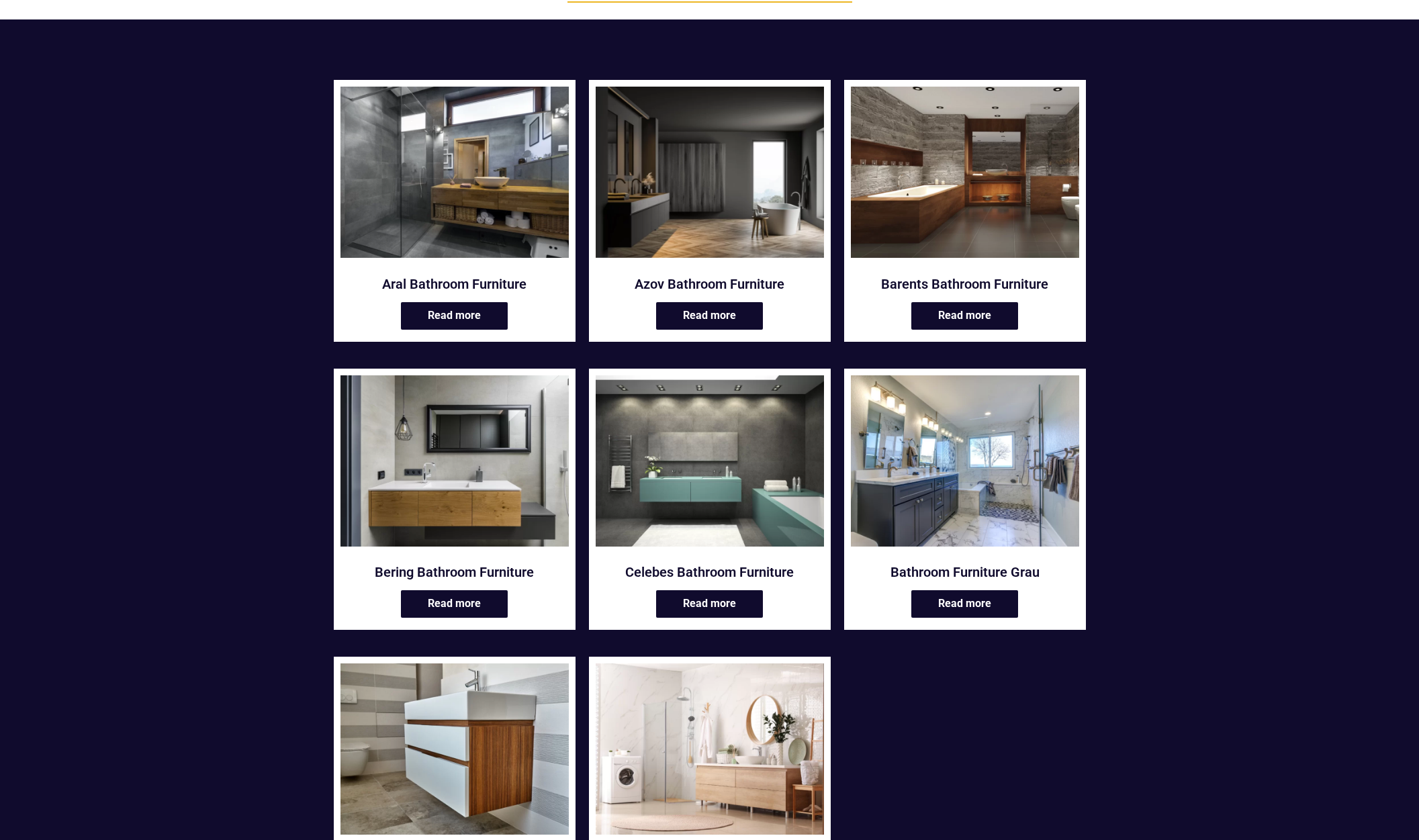
click at [713, 196] on img at bounding box center [710, 172] width 228 height 171
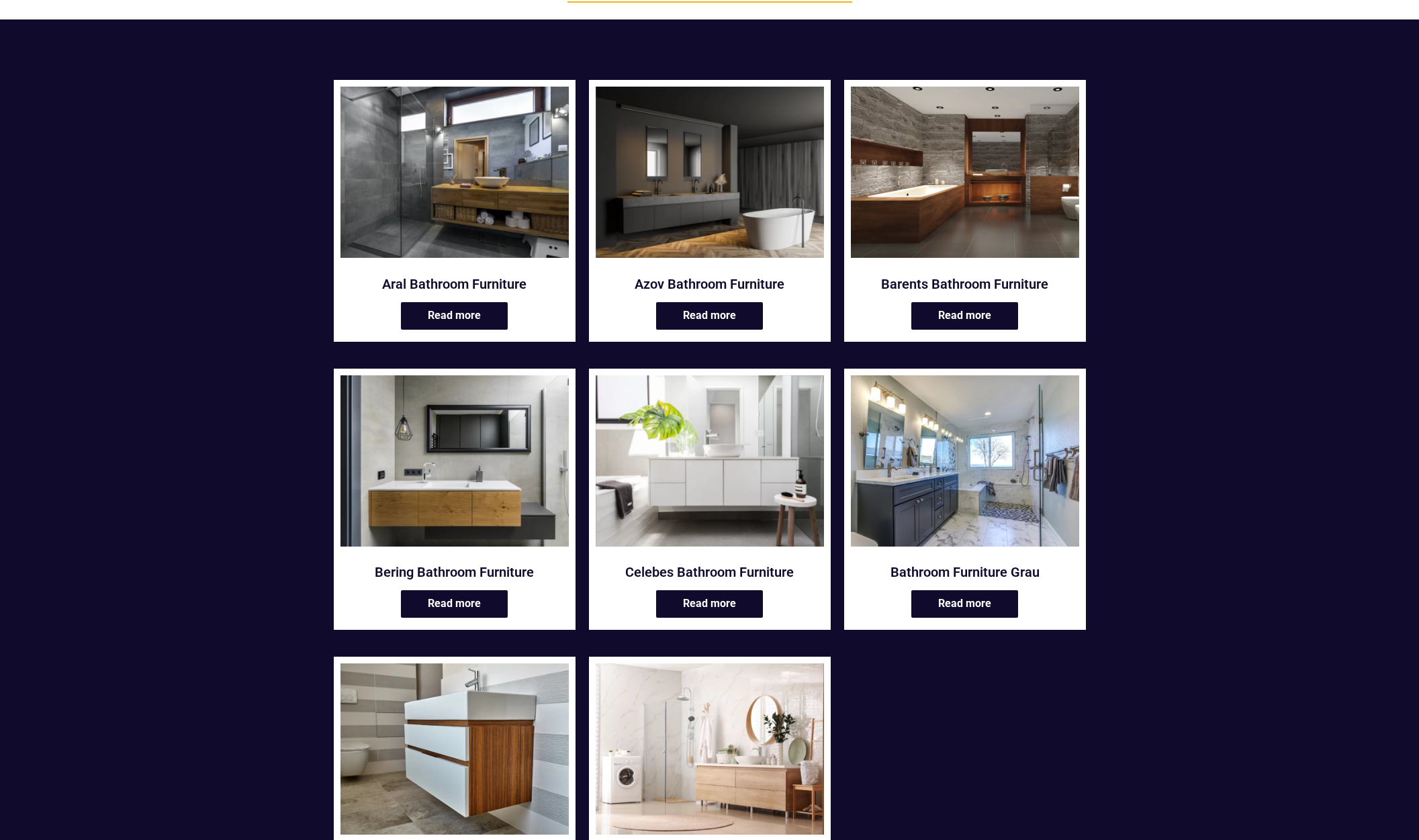
click at [687, 433] on img at bounding box center [710, 460] width 228 height 171
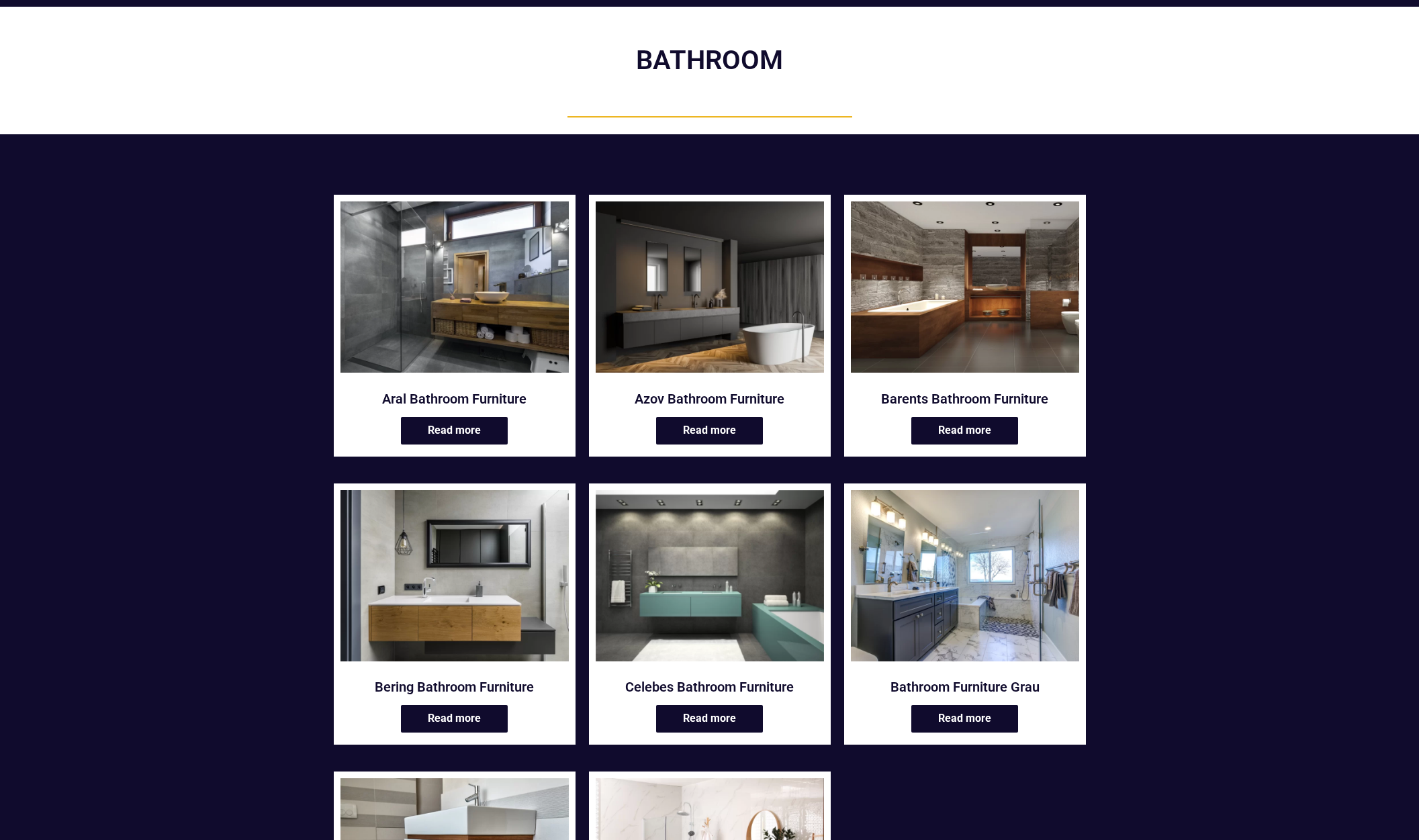
scroll to position [0, 0]
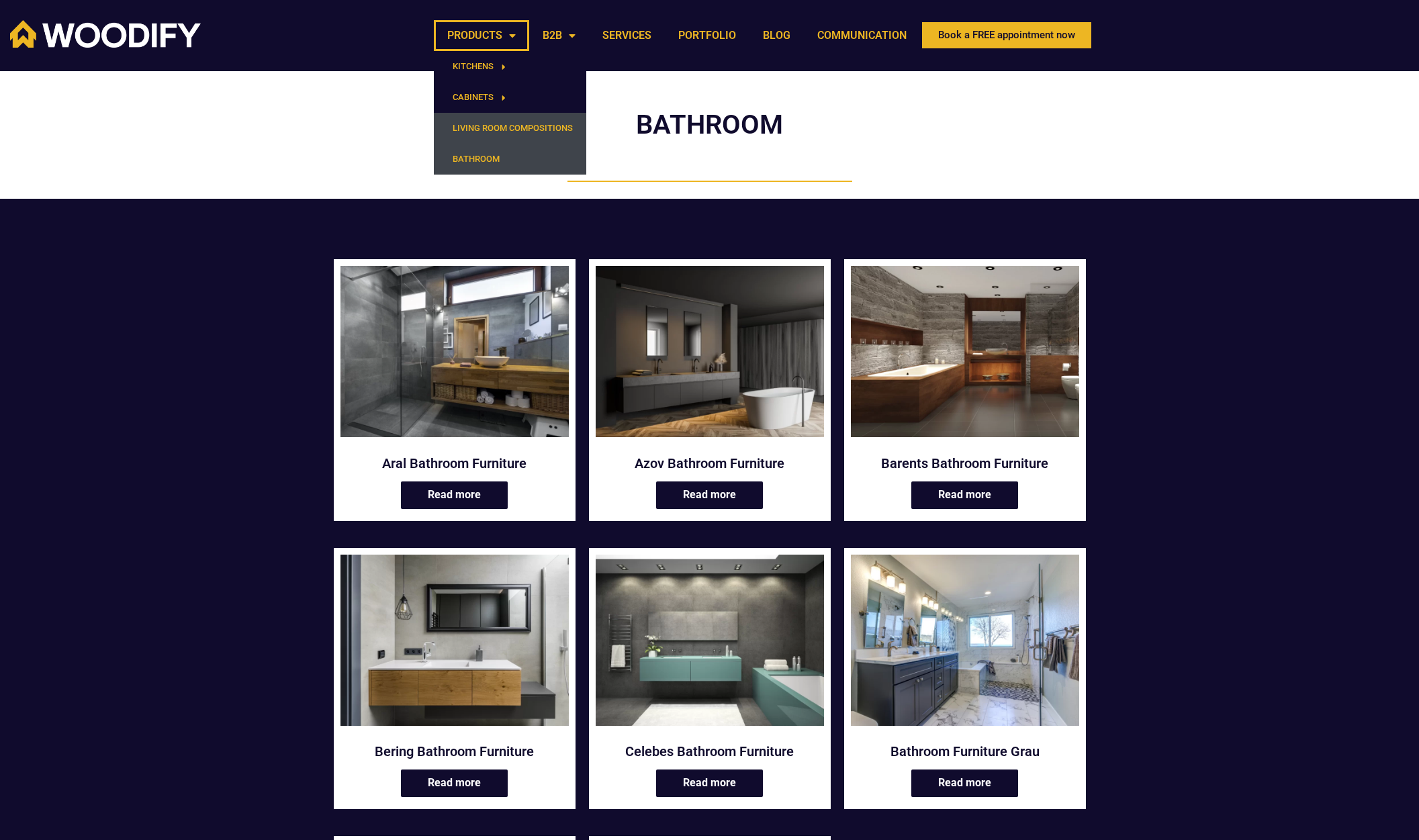
click at [502, 127] on font "LIVING ROOM COMPOSITIONS" at bounding box center [513, 127] width 120 height 10
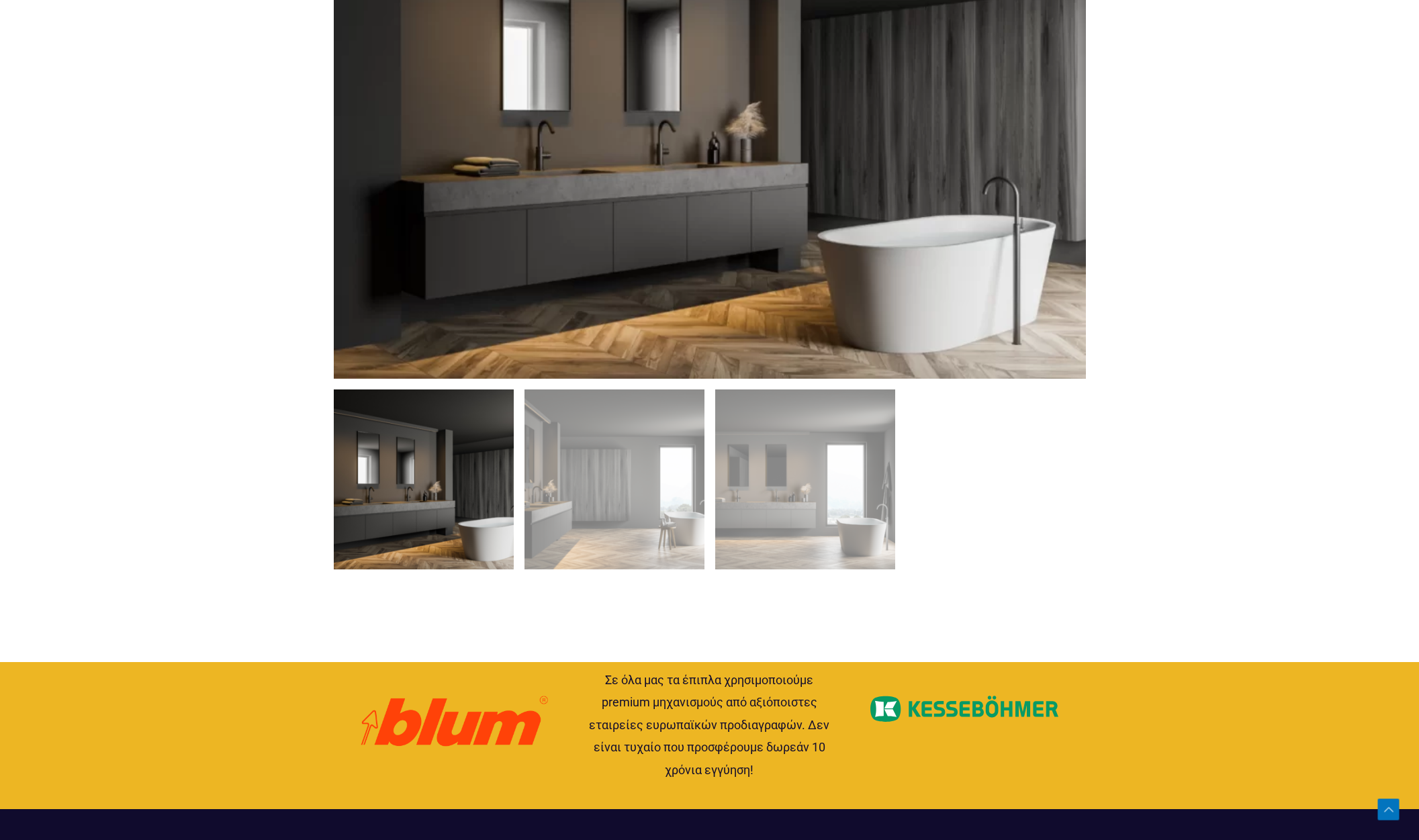
scroll to position [1119, 0]
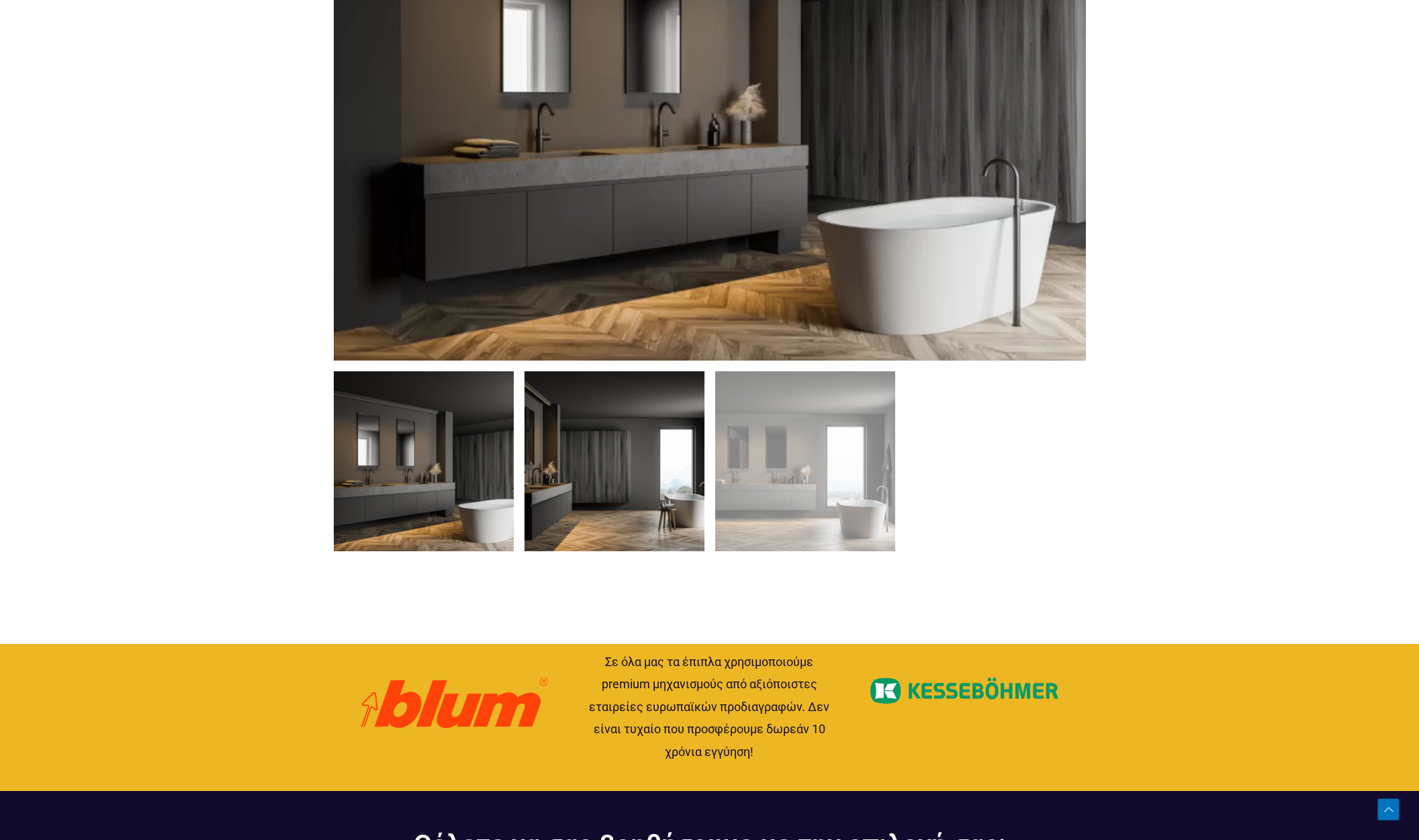
click at [623, 493] on img at bounding box center [614, 460] width 180 height 180
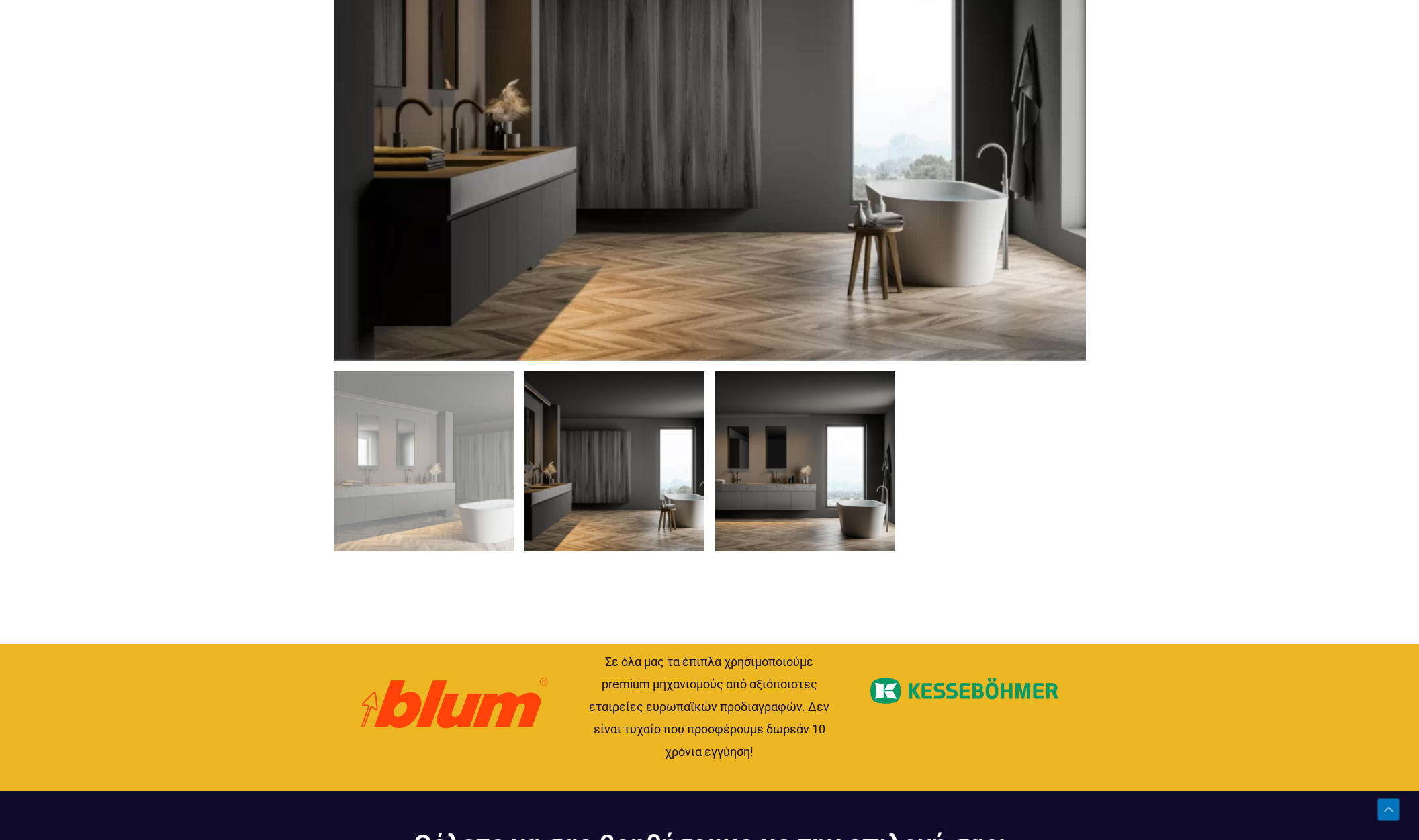
click at [809, 481] on img at bounding box center [805, 460] width 180 height 180
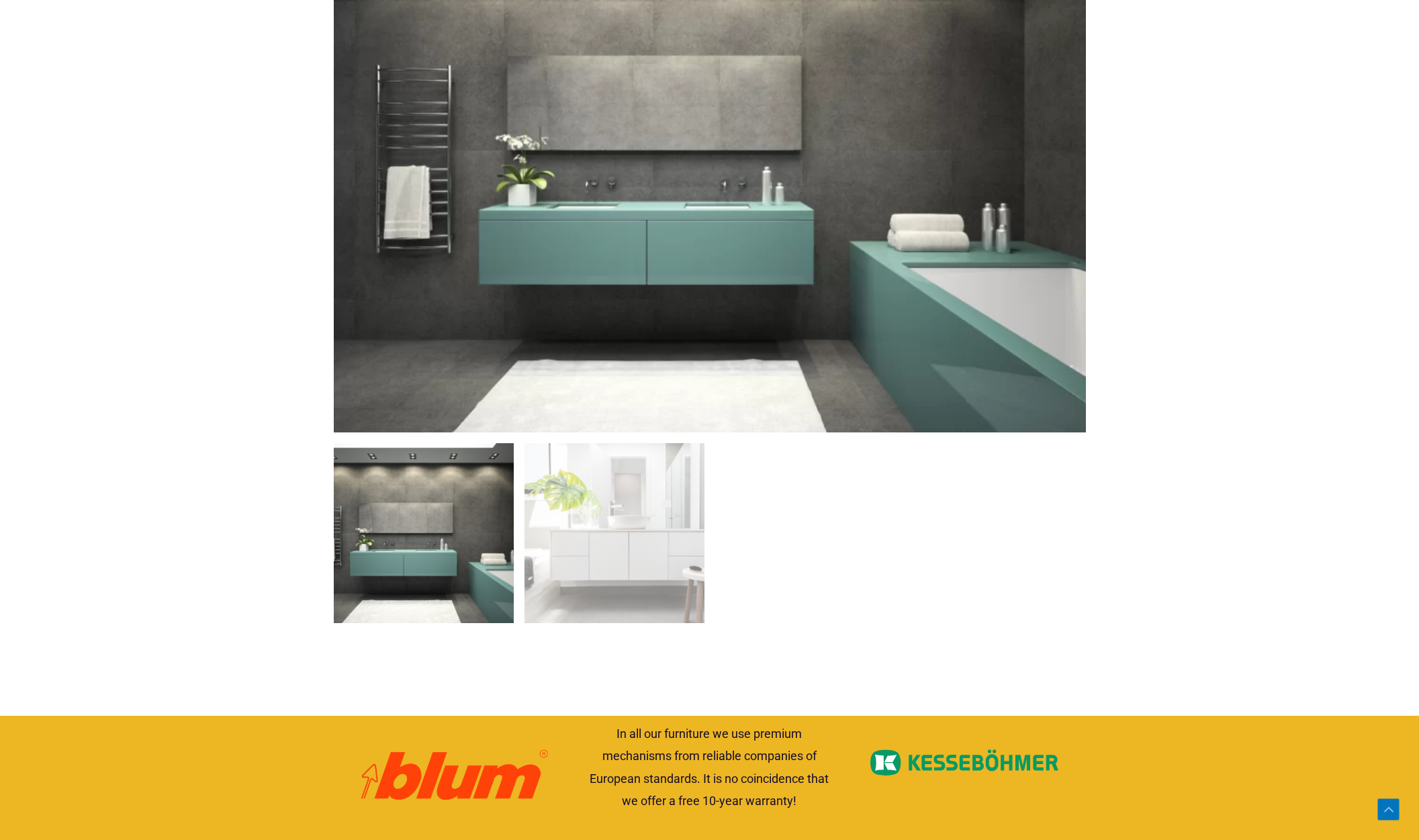
scroll to position [1052, 0]
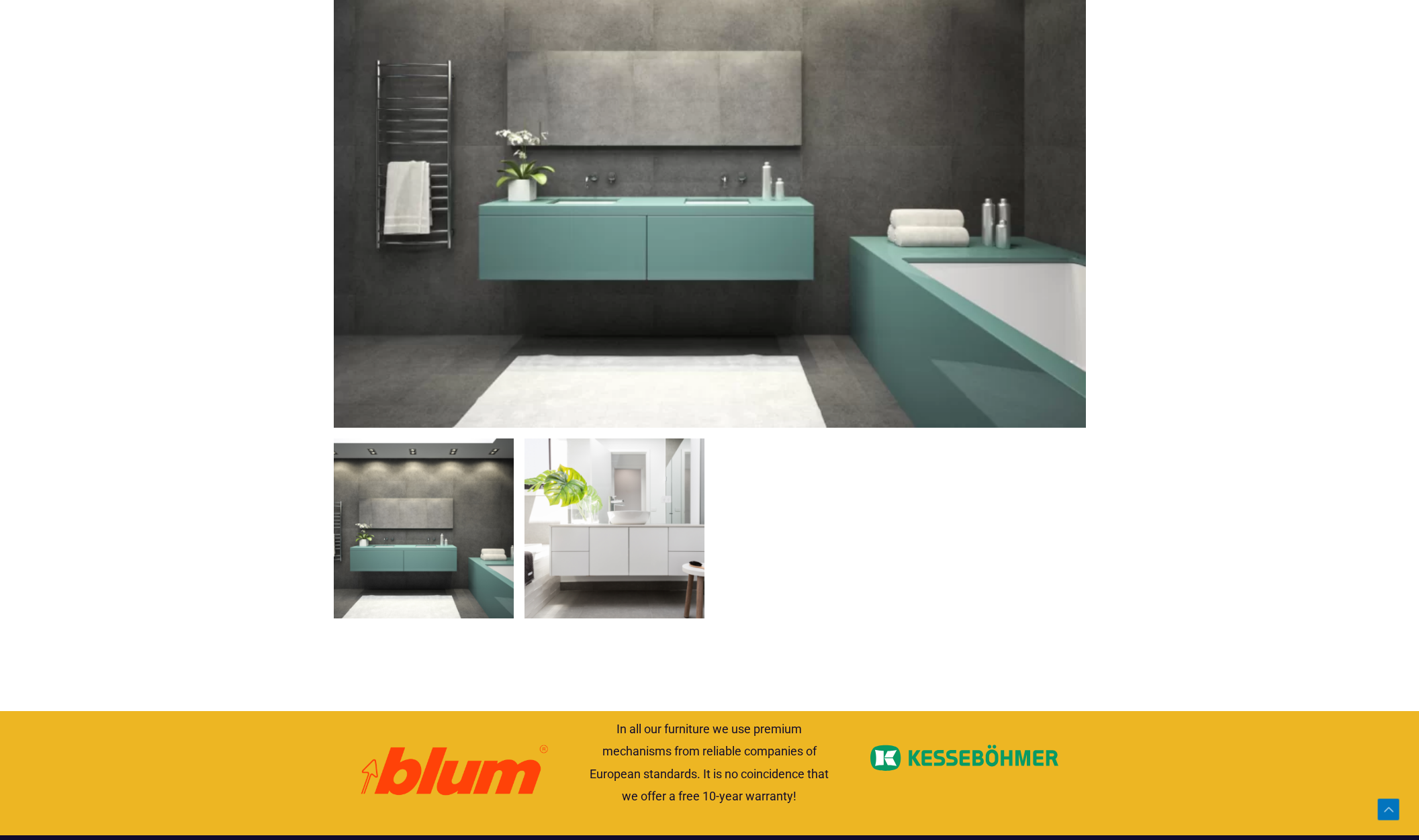
click at [669, 552] on img at bounding box center [614, 528] width 180 height 180
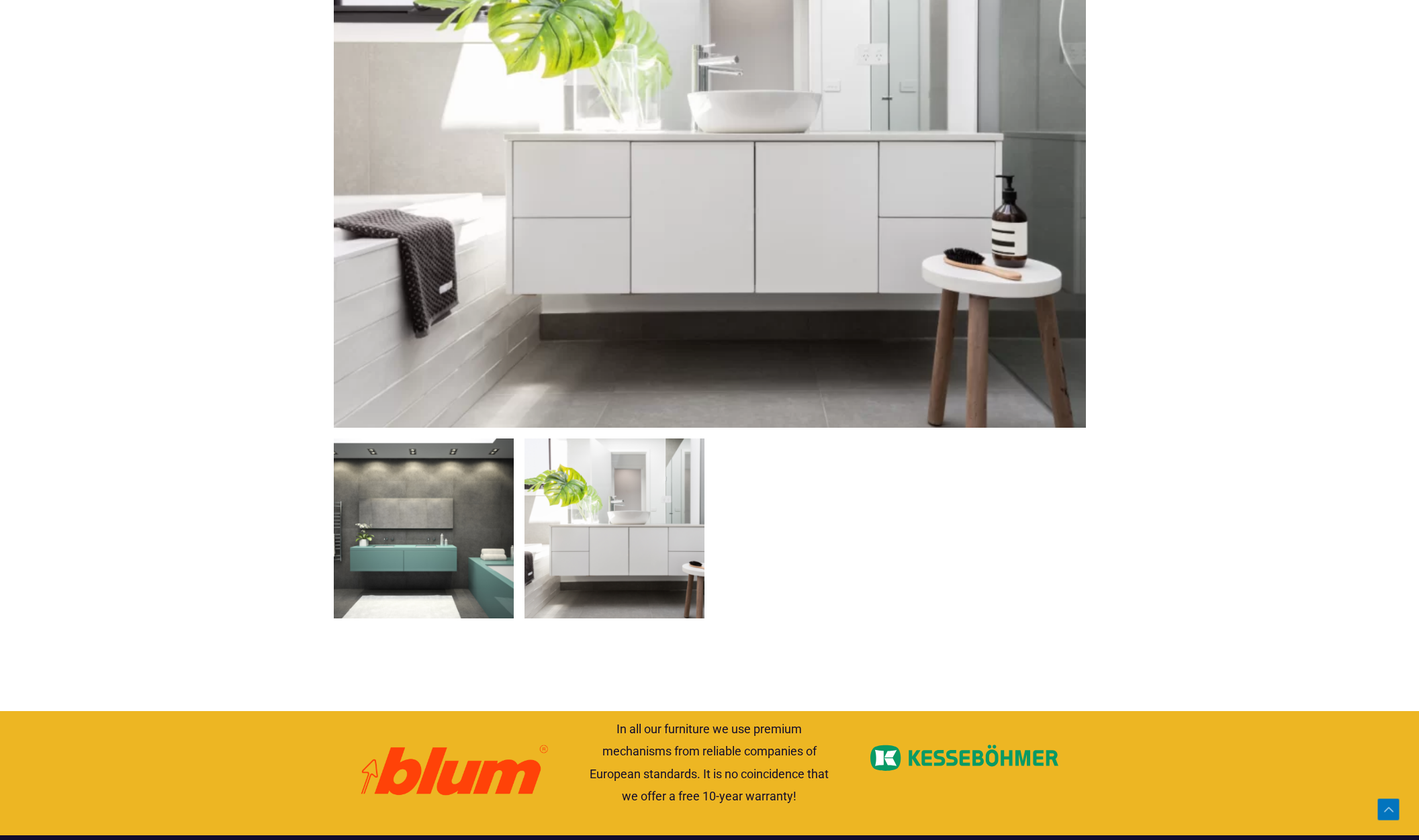
click at [352, 575] on img at bounding box center [423, 528] width 180 height 180
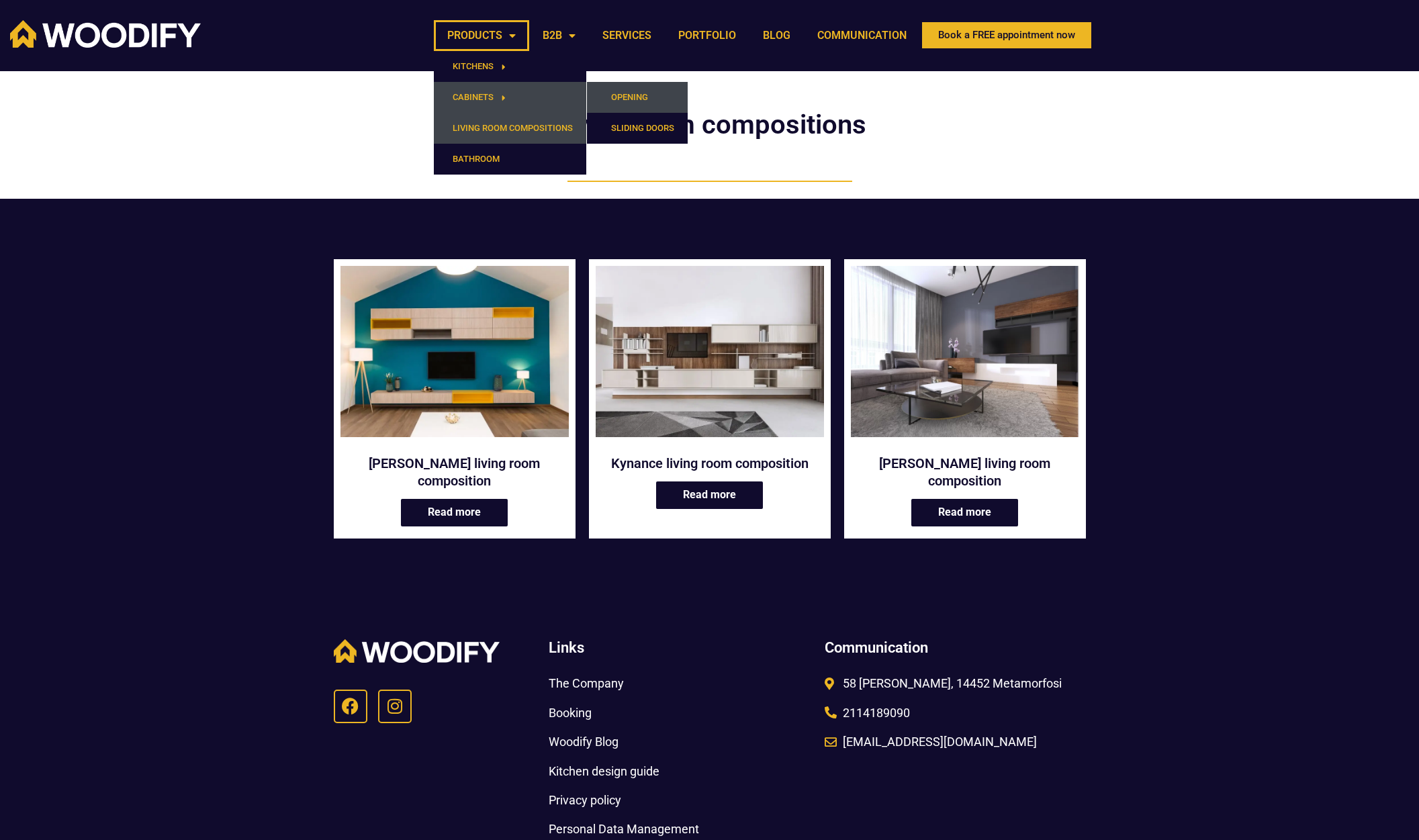
click at [643, 96] on font "OPENING" at bounding box center [630, 96] width 37 height 10
